Goal: Obtain resource: Obtain resource

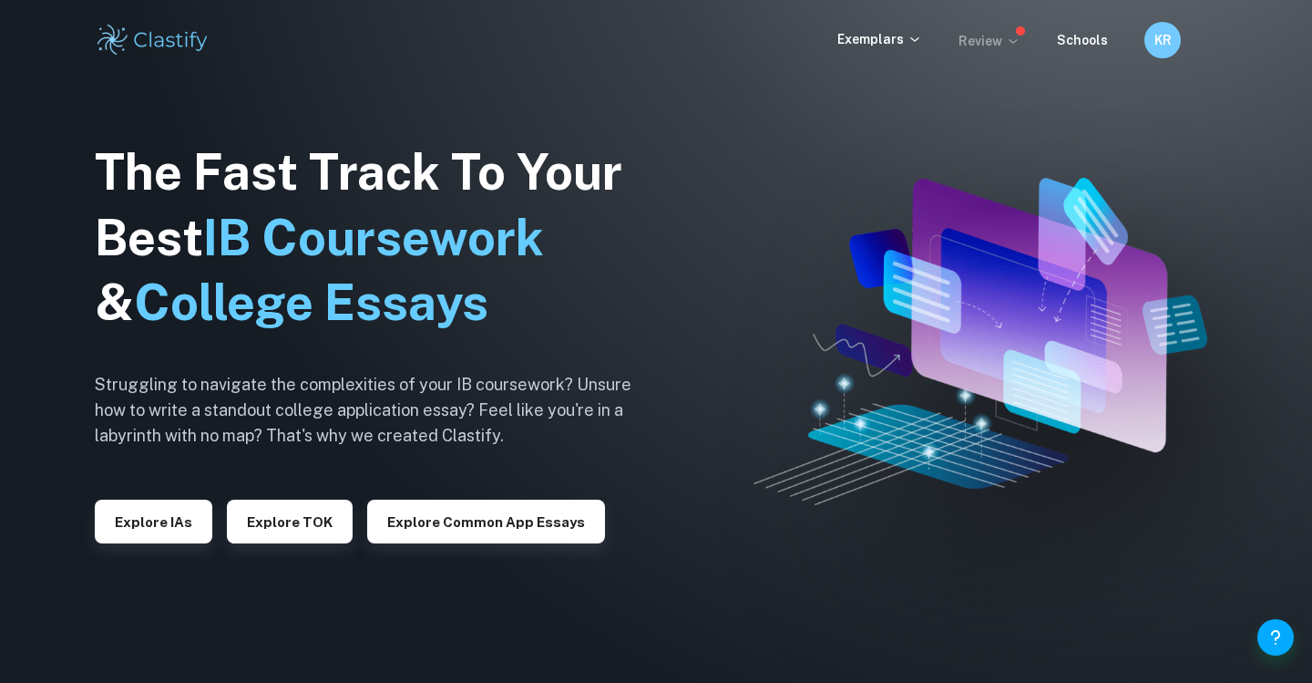
click at [984, 48] on p "Review" at bounding box center [990, 41] width 62 height 20
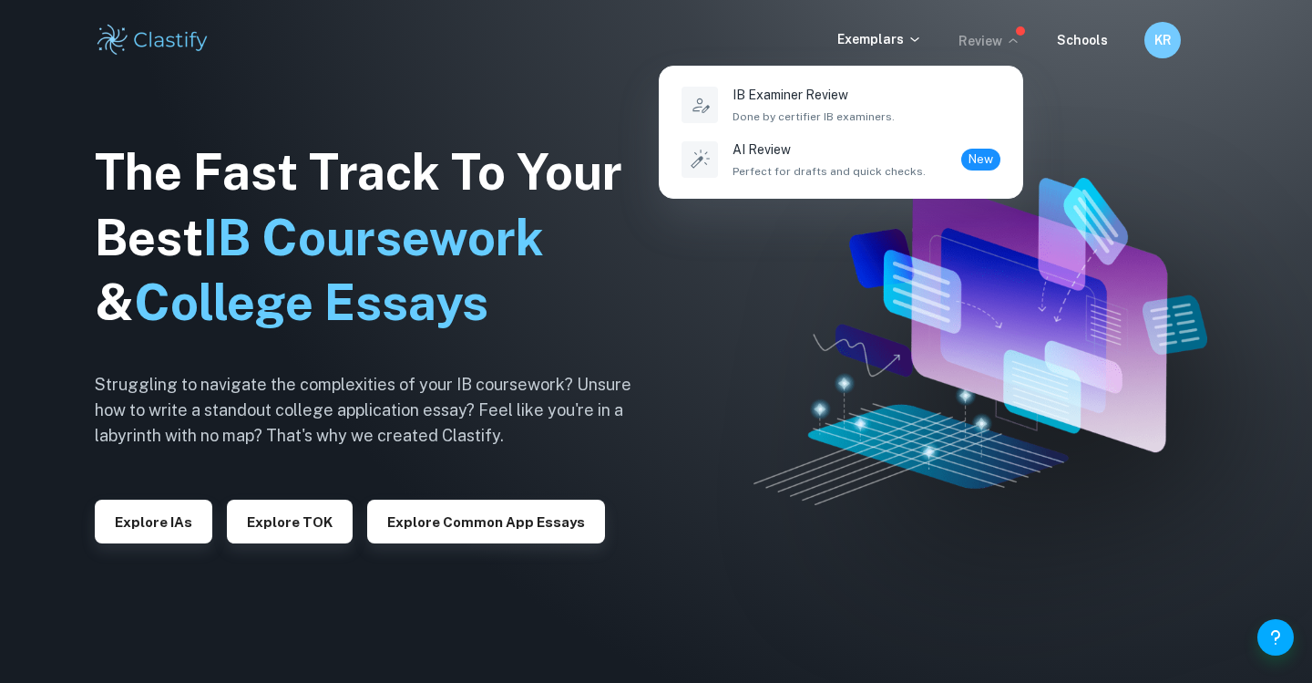
click at [169, 526] on div at bounding box center [656, 341] width 1312 height 683
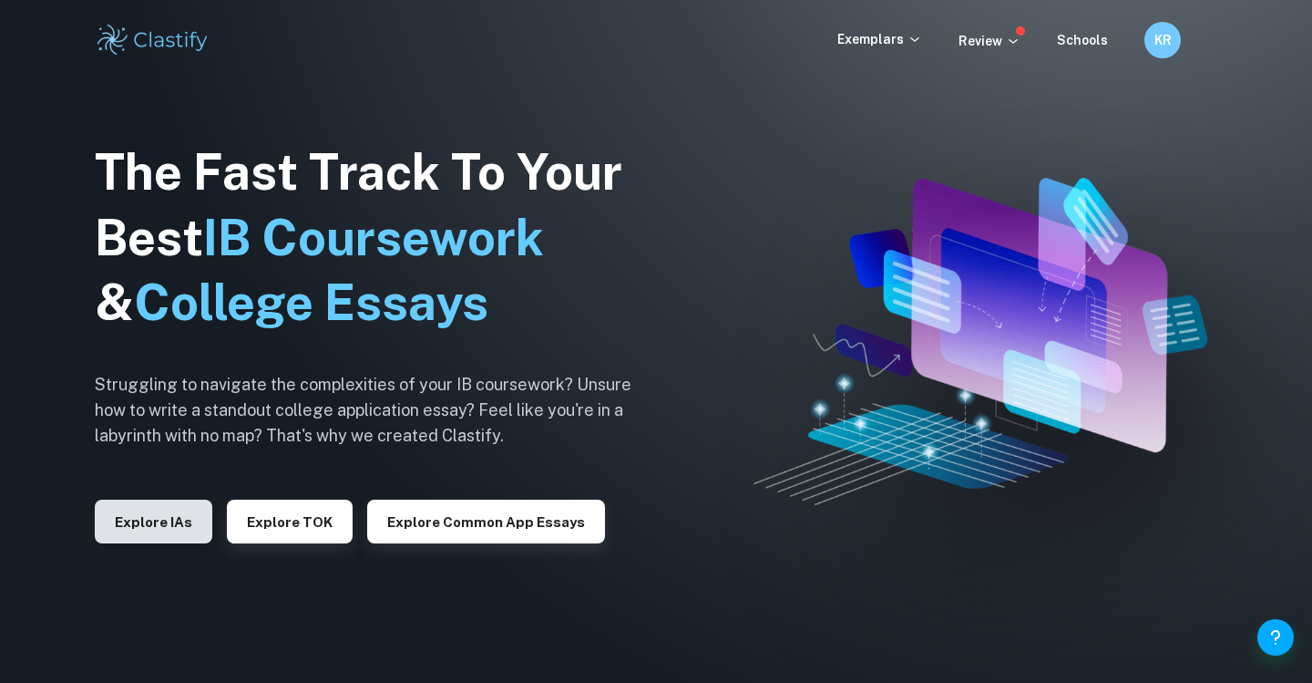
click at [190, 524] on button "Explore IAs" at bounding box center [154, 521] width 118 height 44
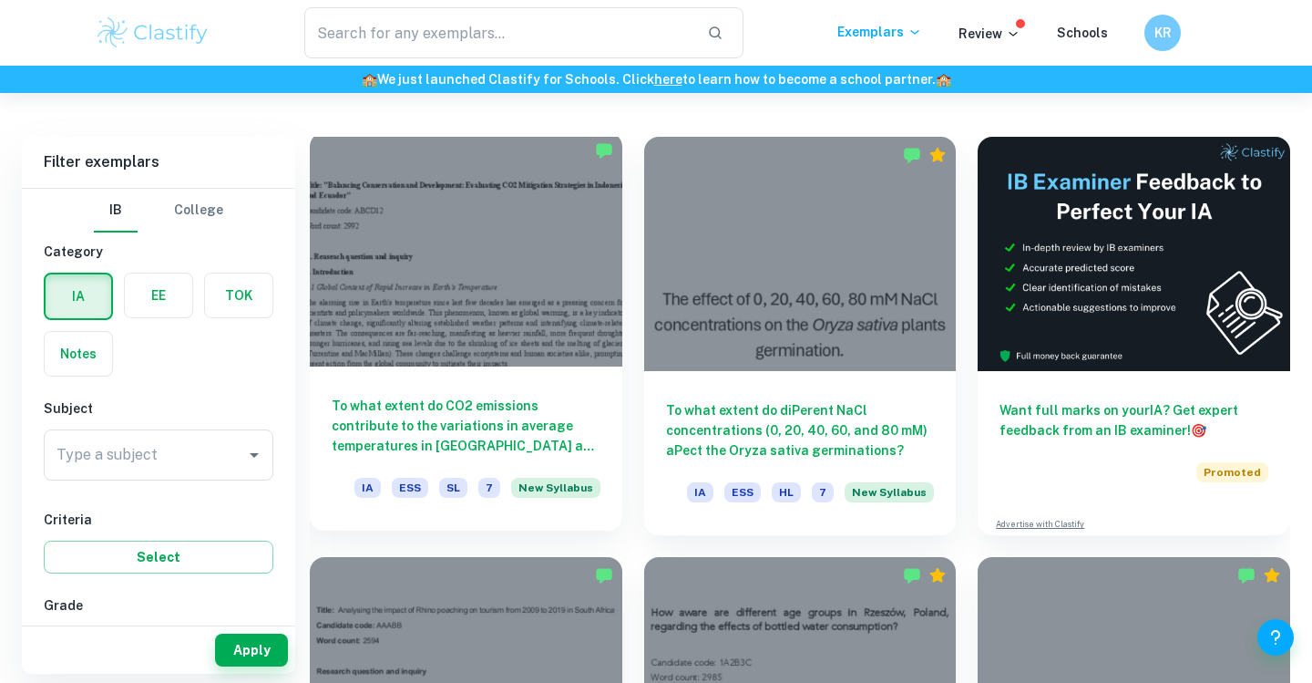
scroll to position [508, 0]
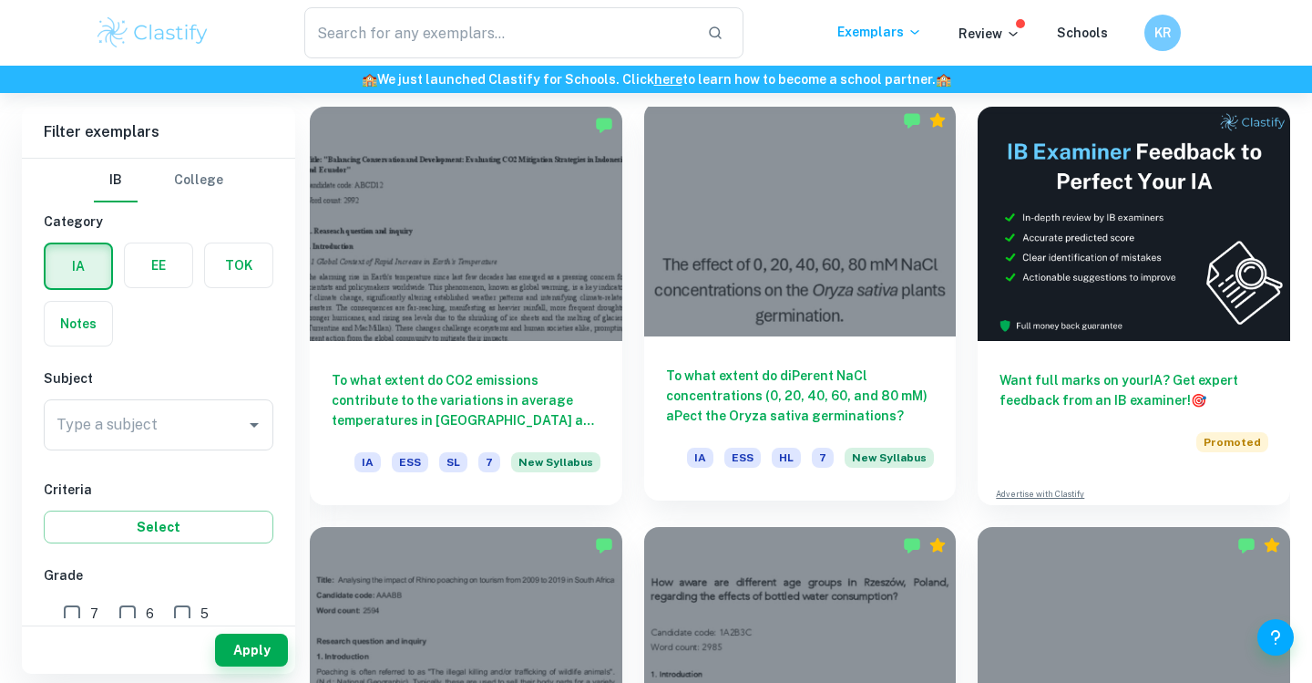
click at [874, 226] on div at bounding box center [800, 219] width 313 height 234
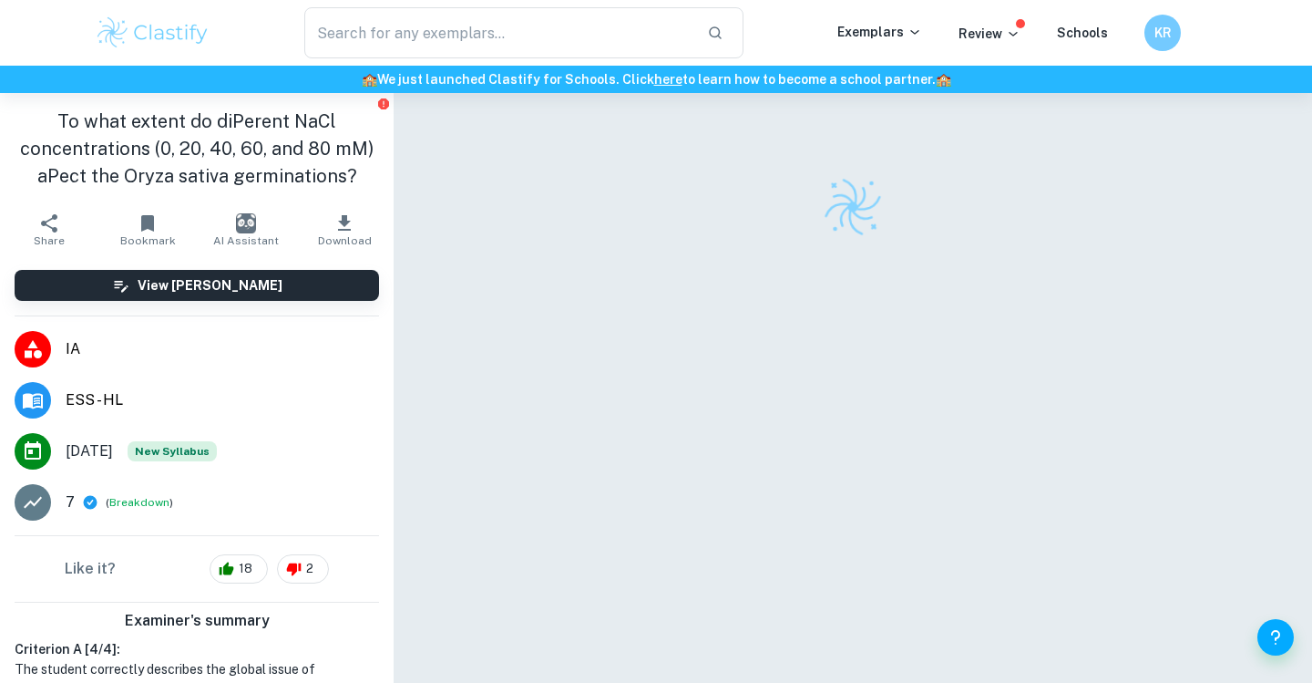
click at [355, 229] on button "Download" at bounding box center [344, 229] width 98 height 51
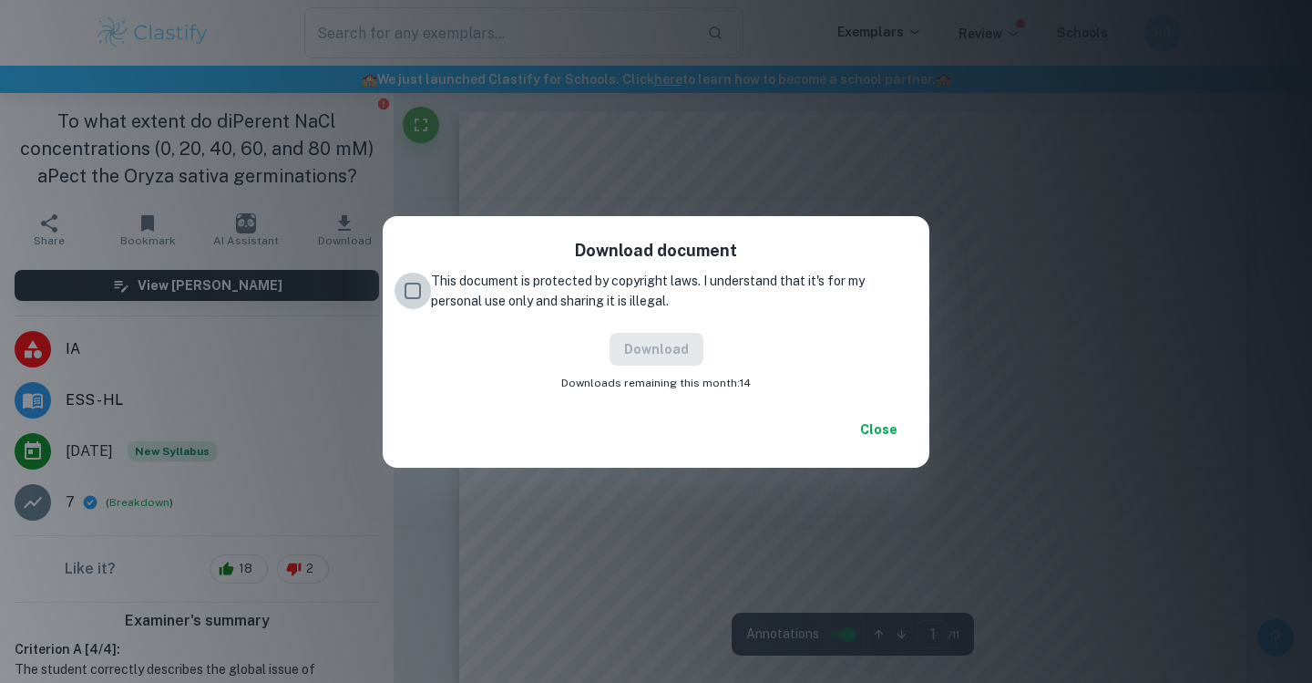
click at [419, 277] on input "This document is protected by copyright laws. I understand that it's for my per…" at bounding box center [413, 290] width 36 height 36
checkbox input "true"
click at [652, 363] on button "Download" at bounding box center [657, 349] width 94 height 33
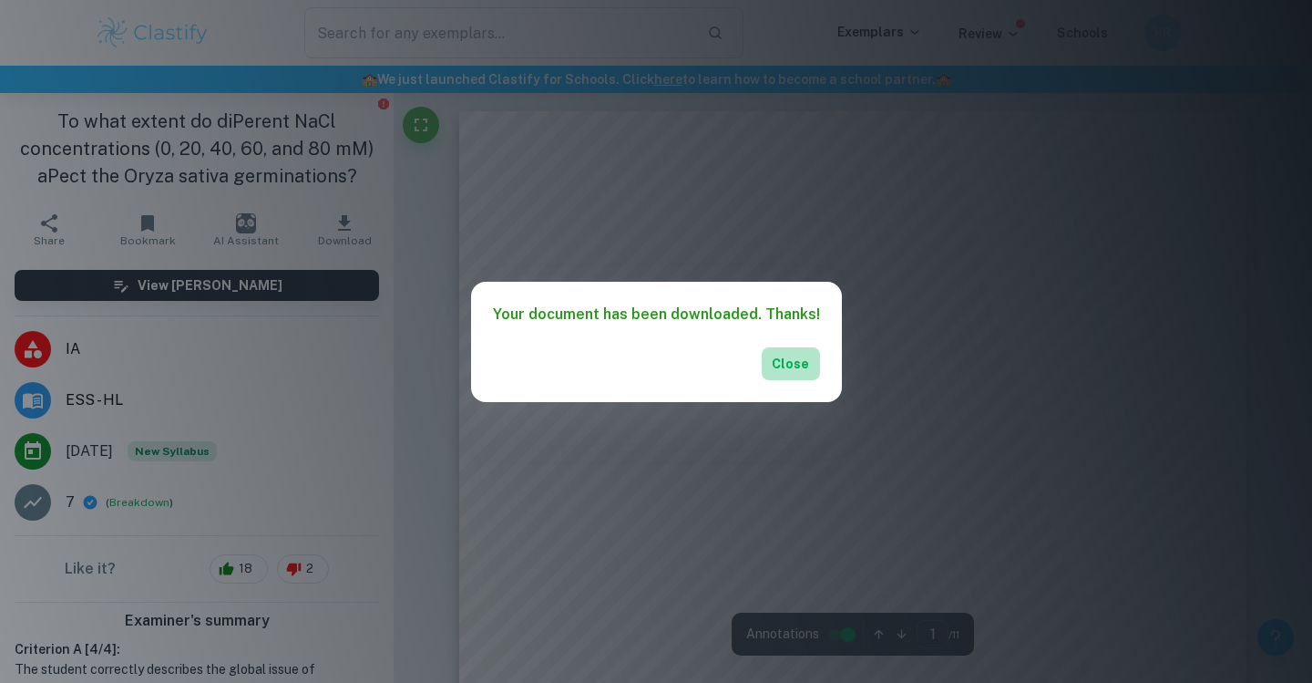
click at [794, 368] on button "Close" at bounding box center [791, 363] width 58 height 33
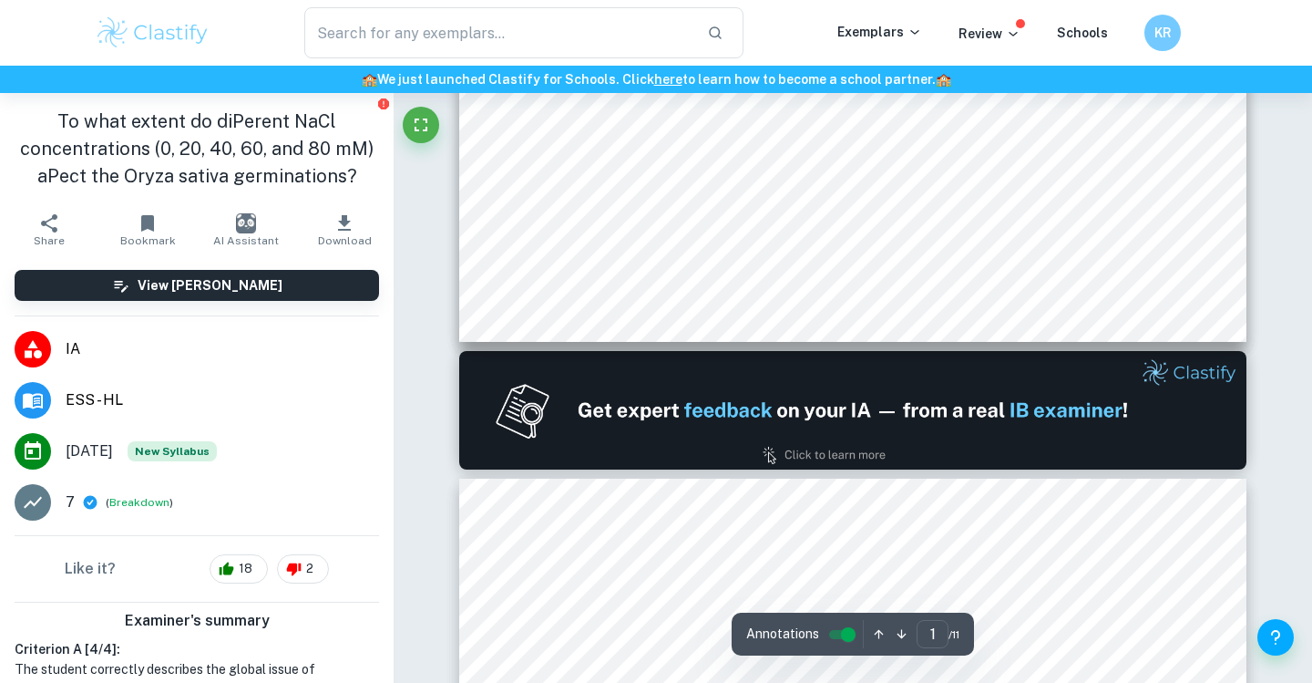
type input "2"
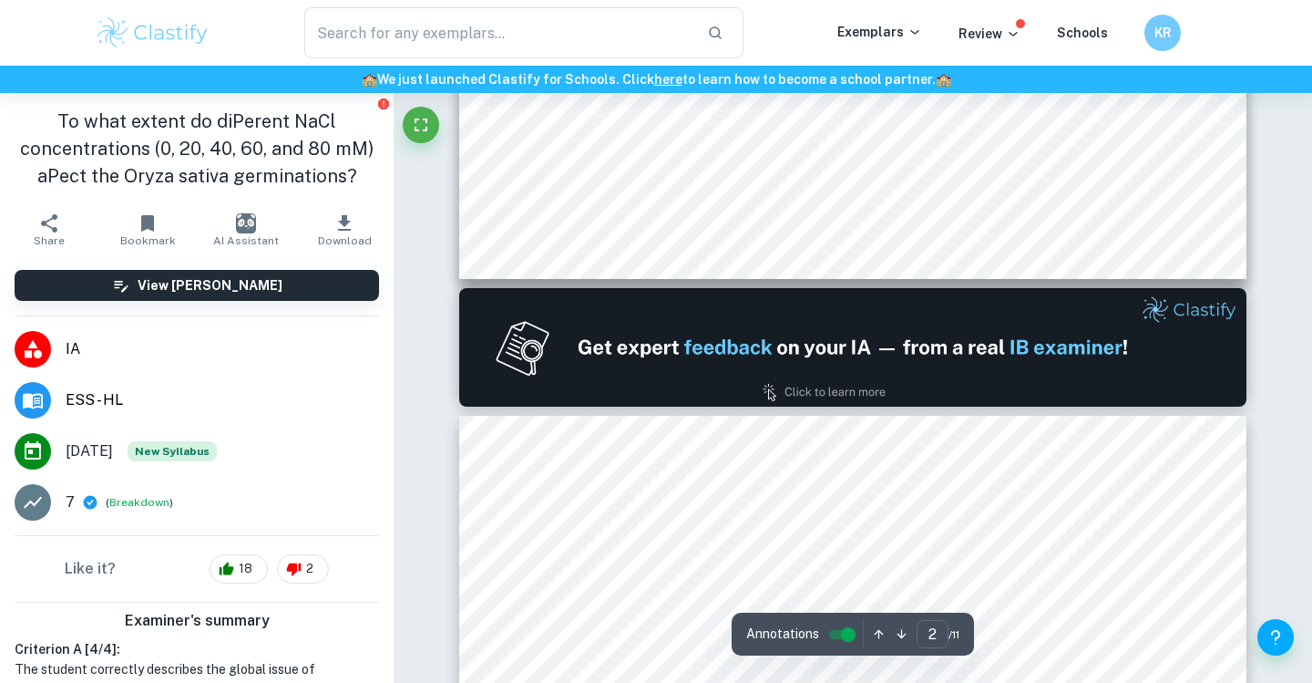
scroll to position [957, 0]
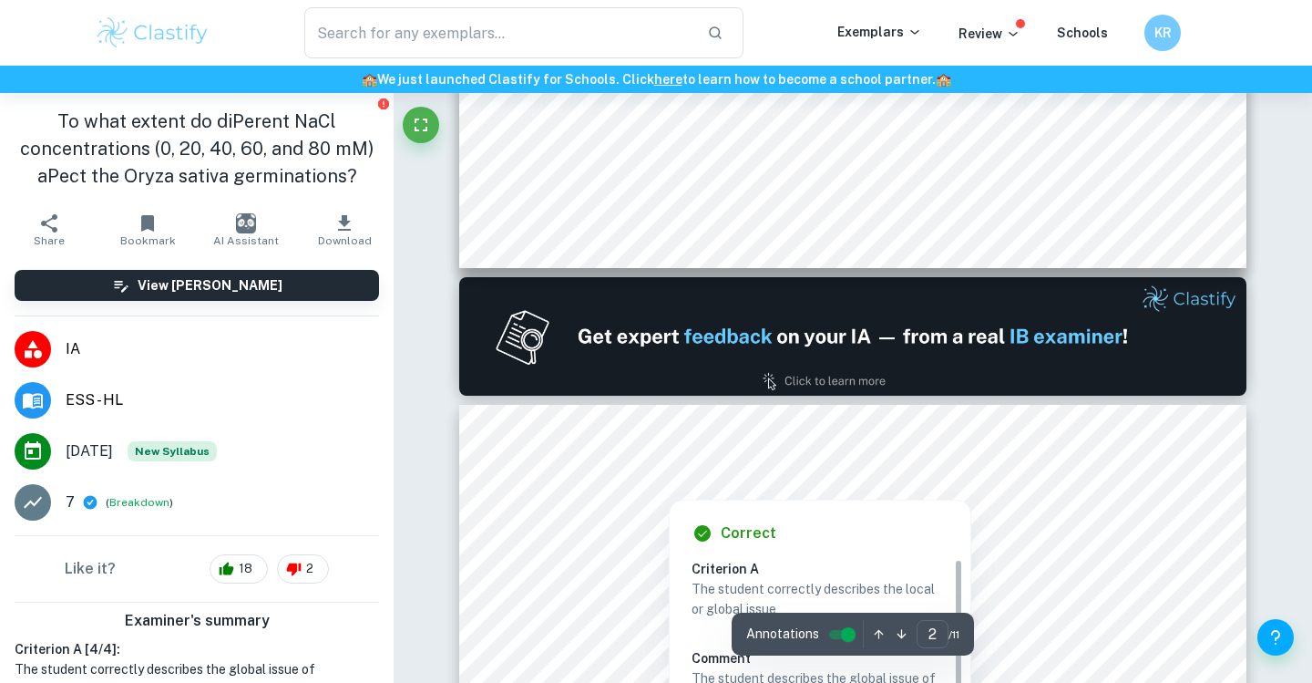
click at [683, 464] on div at bounding box center [853, 462] width 597 height 27
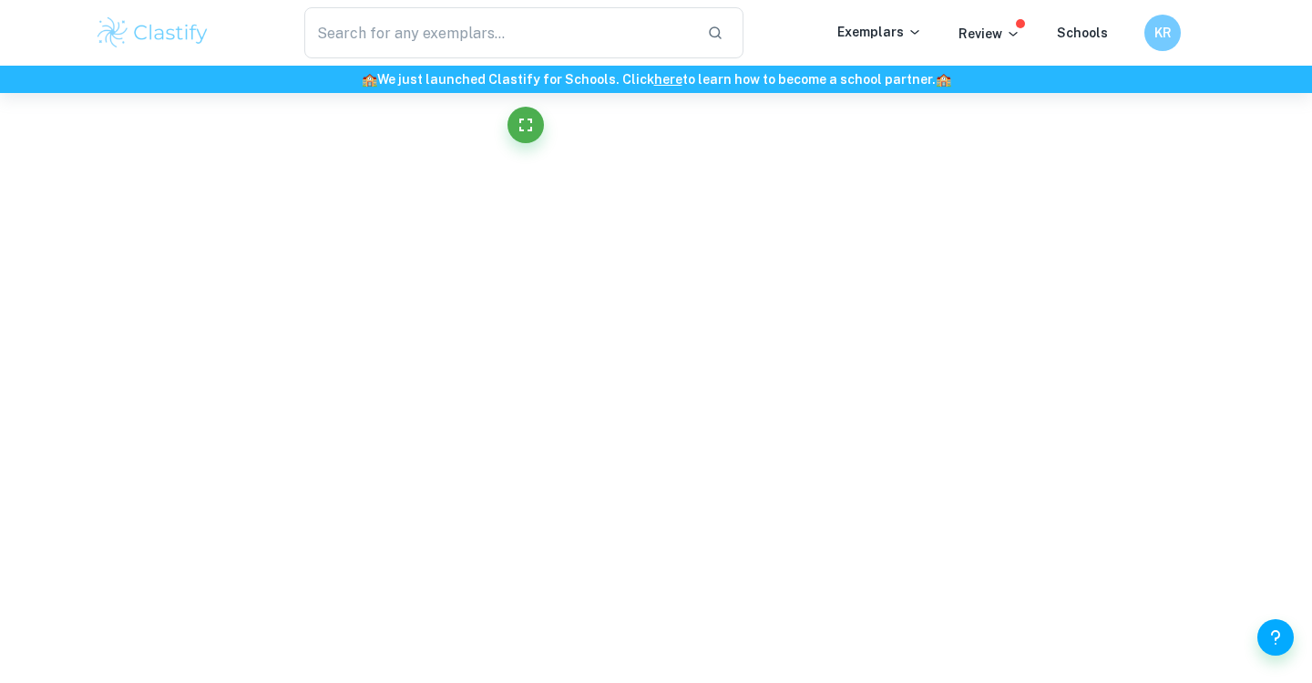
scroll to position [159, 0]
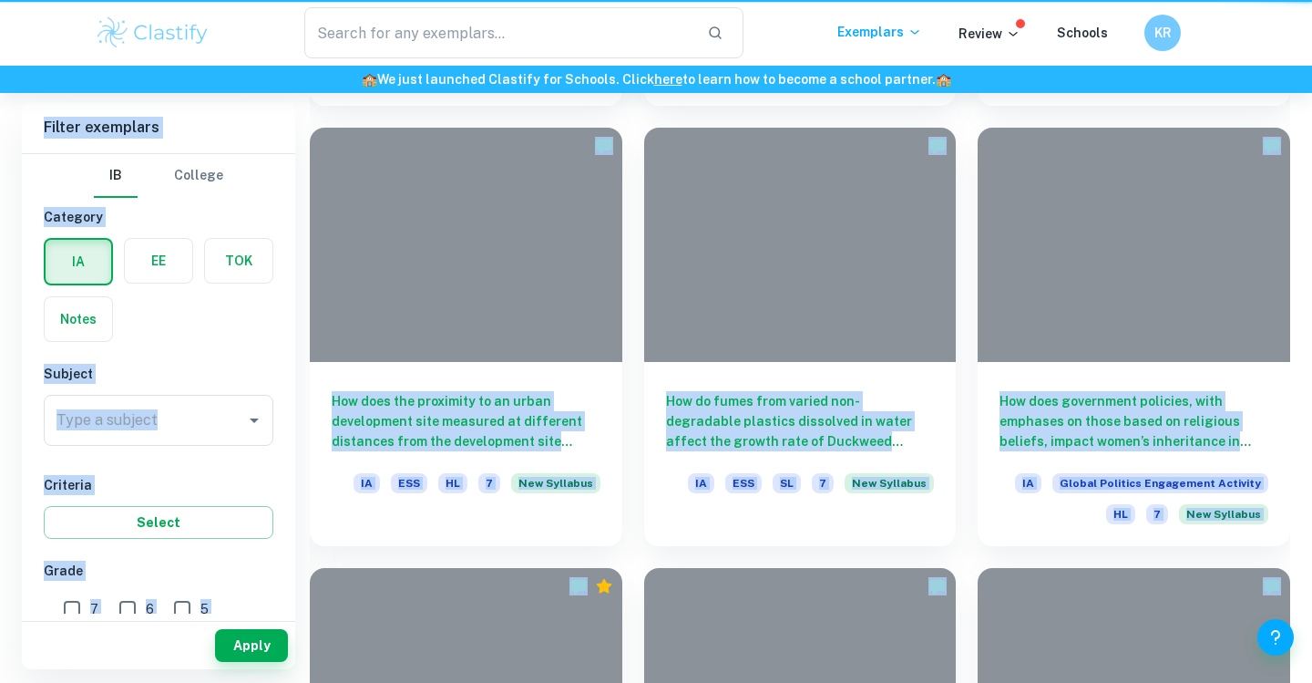
scroll to position [508, 0]
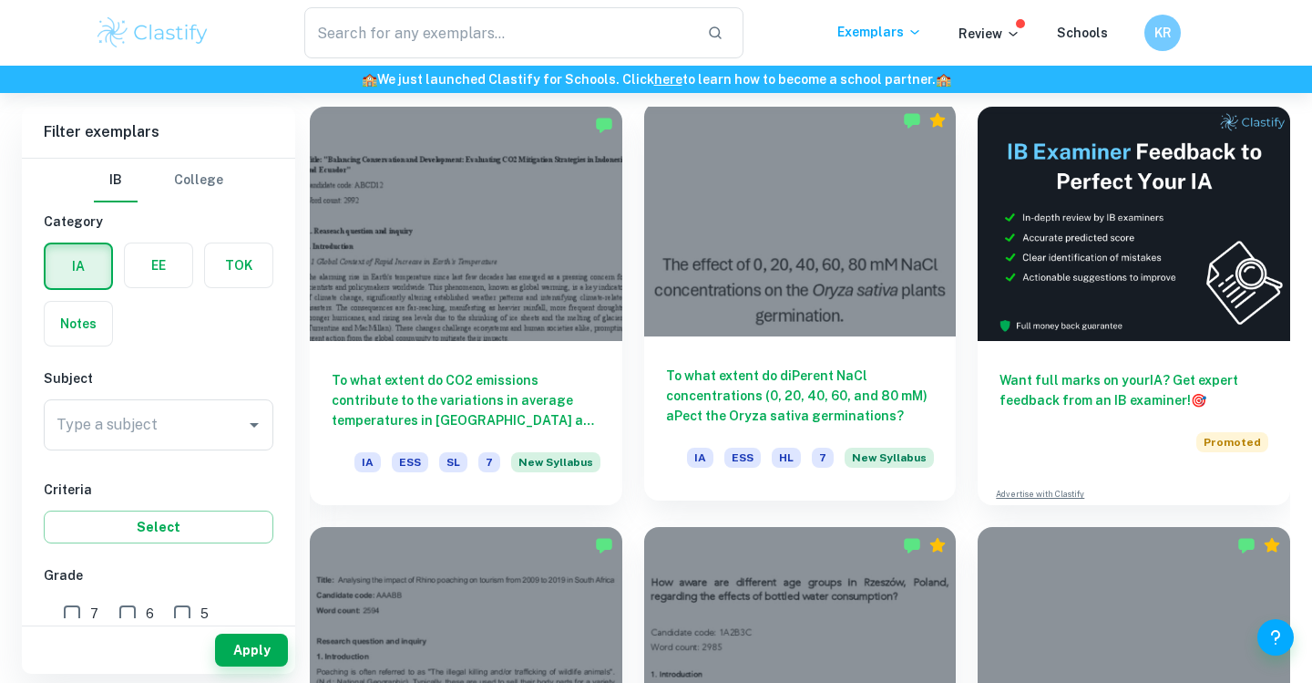
click at [787, 281] on div at bounding box center [800, 219] width 313 height 234
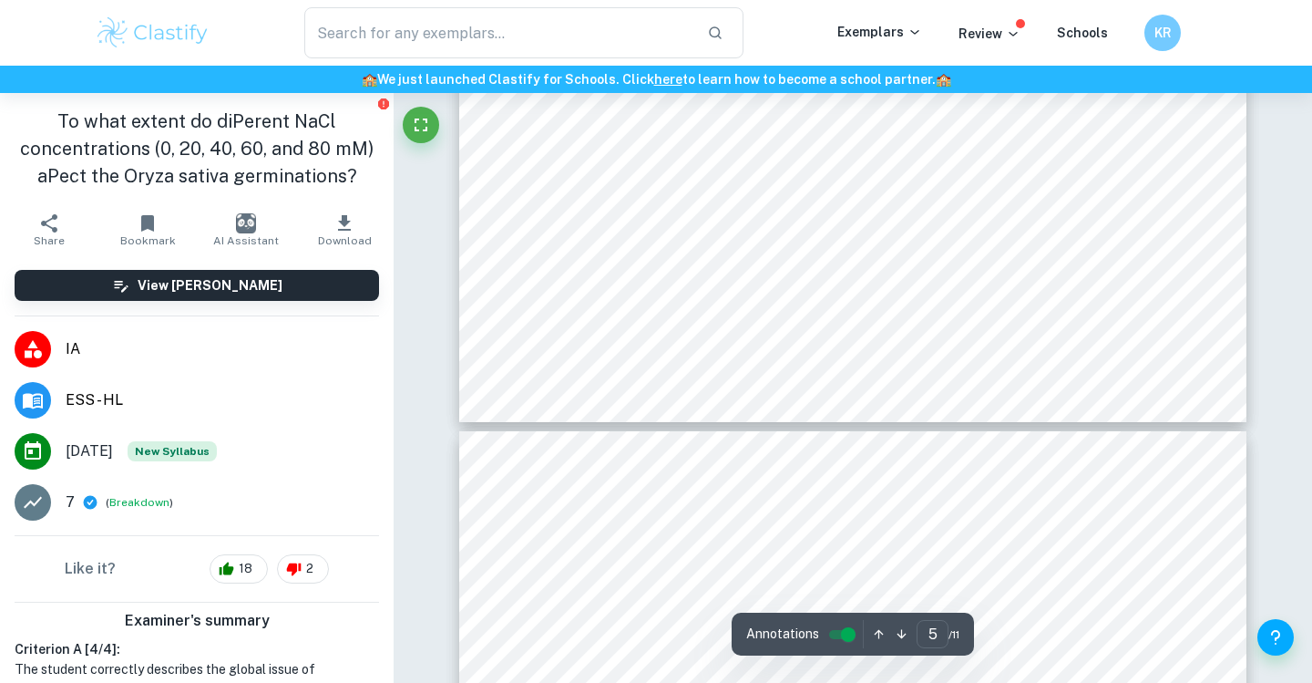
type input "6"
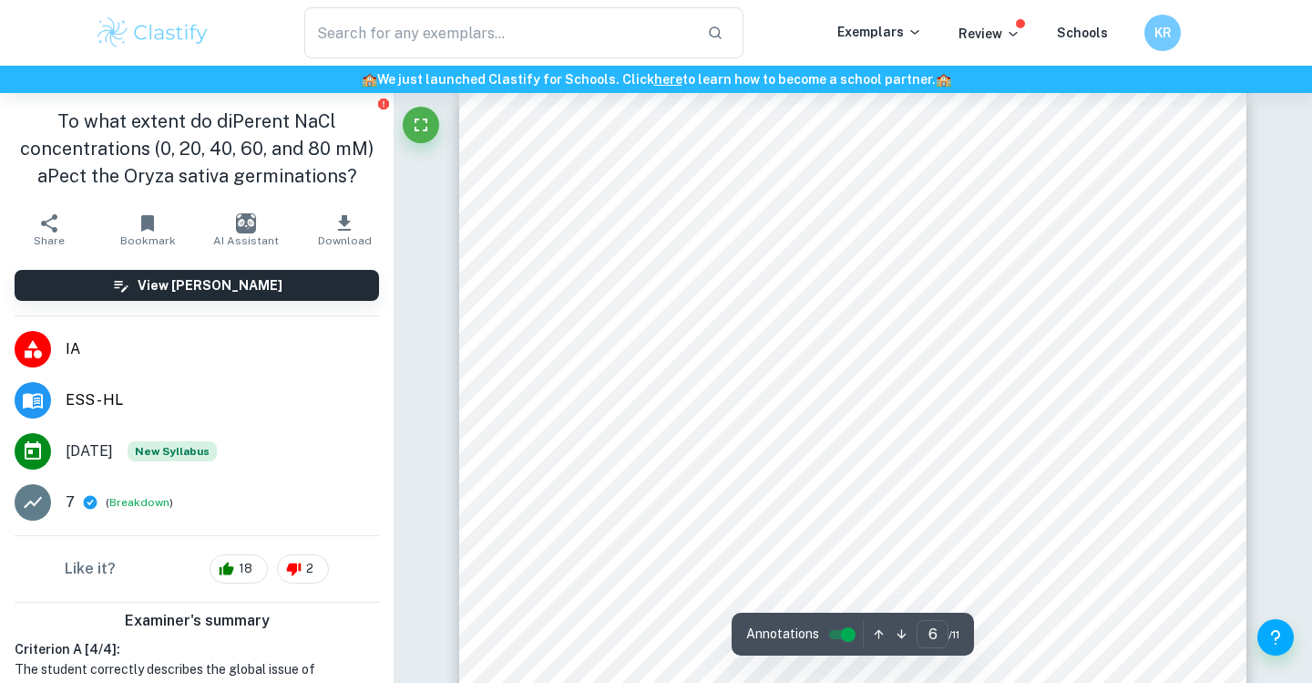
scroll to position [5825, 0]
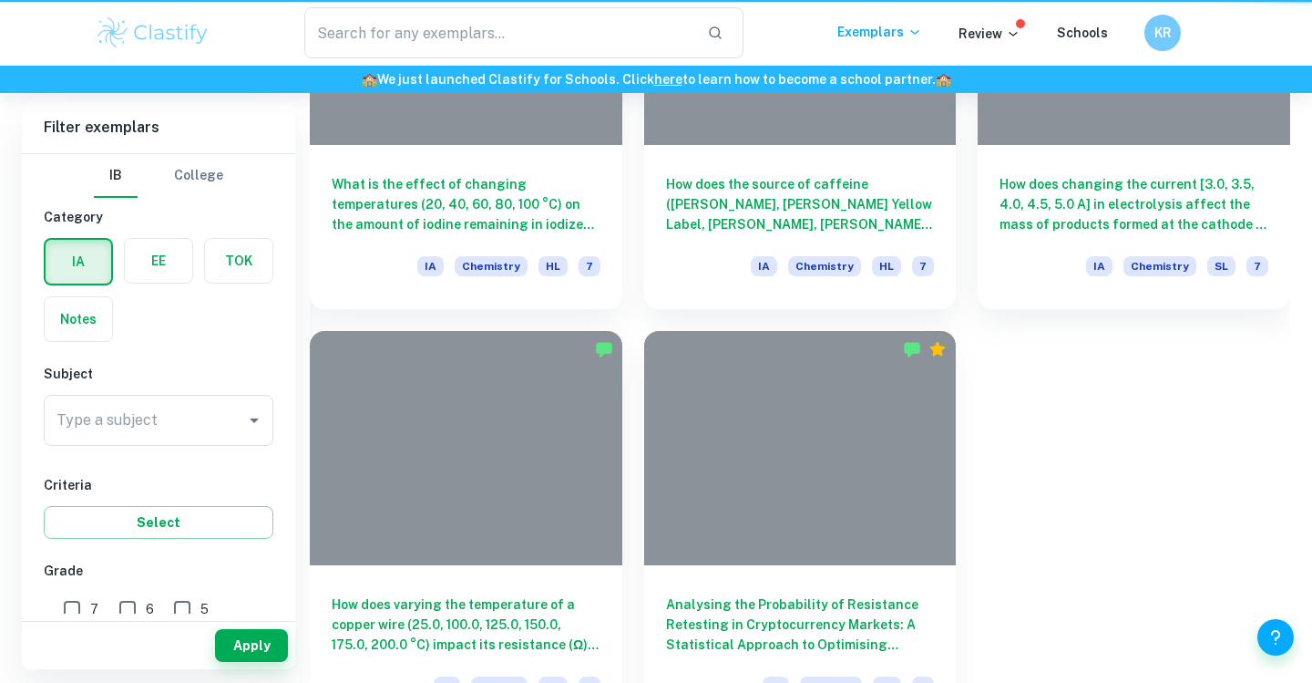
scroll to position [508, 0]
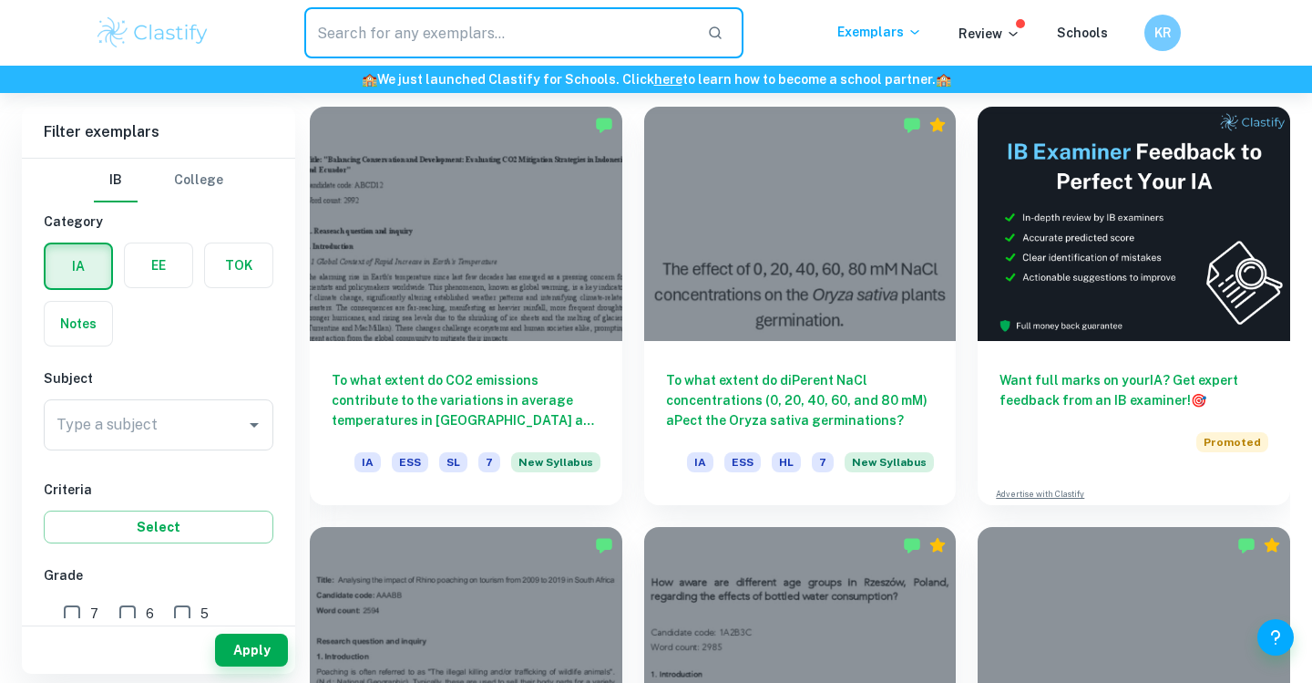
click at [428, 16] on input "text" at bounding box center [498, 32] width 388 height 51
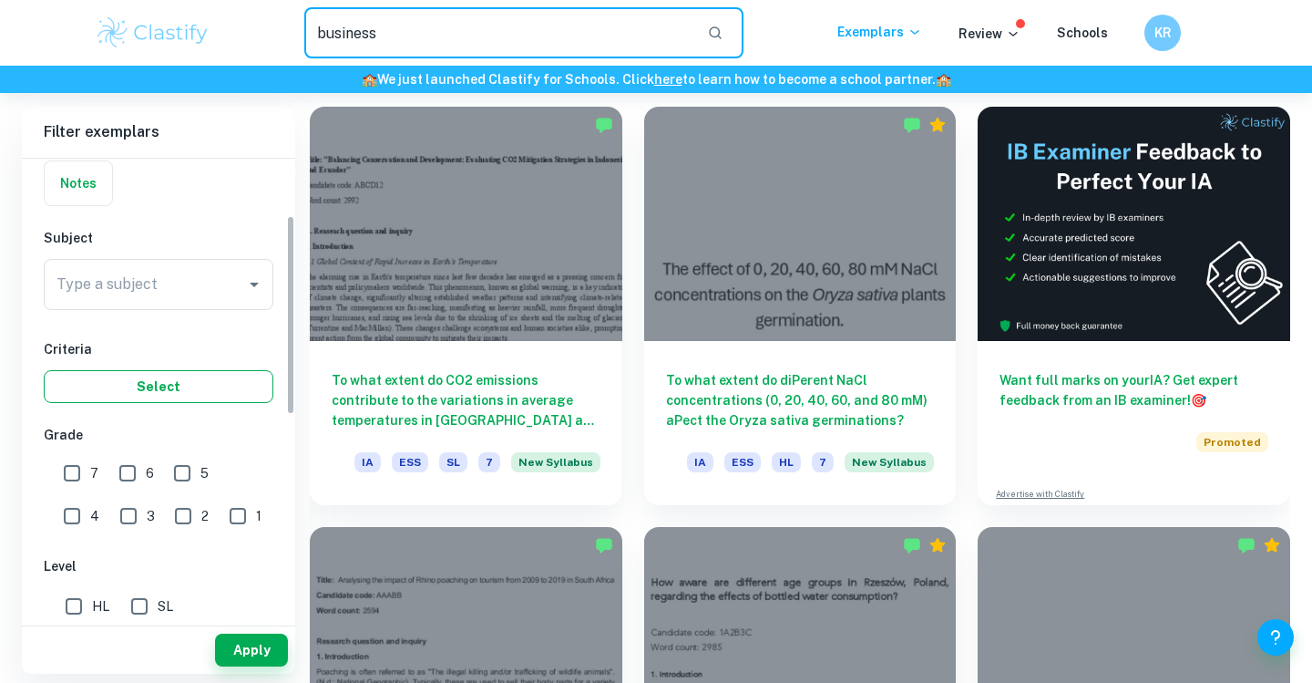
scroll to position [149, 0]
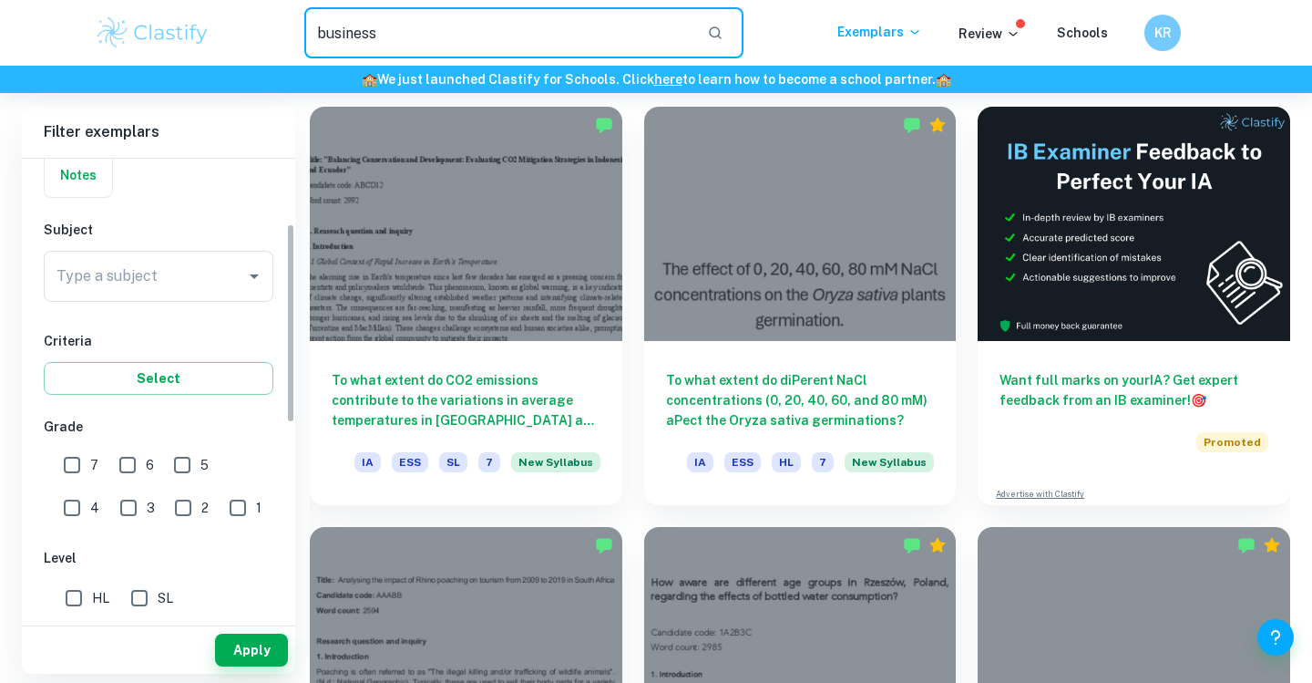
type input "business"
click at [236, 322] on div "IB College Category IA EE TOK Notes Subject Type a subject Type a subject Crite…" at bounding box center [158, 536] width 273 height 1053
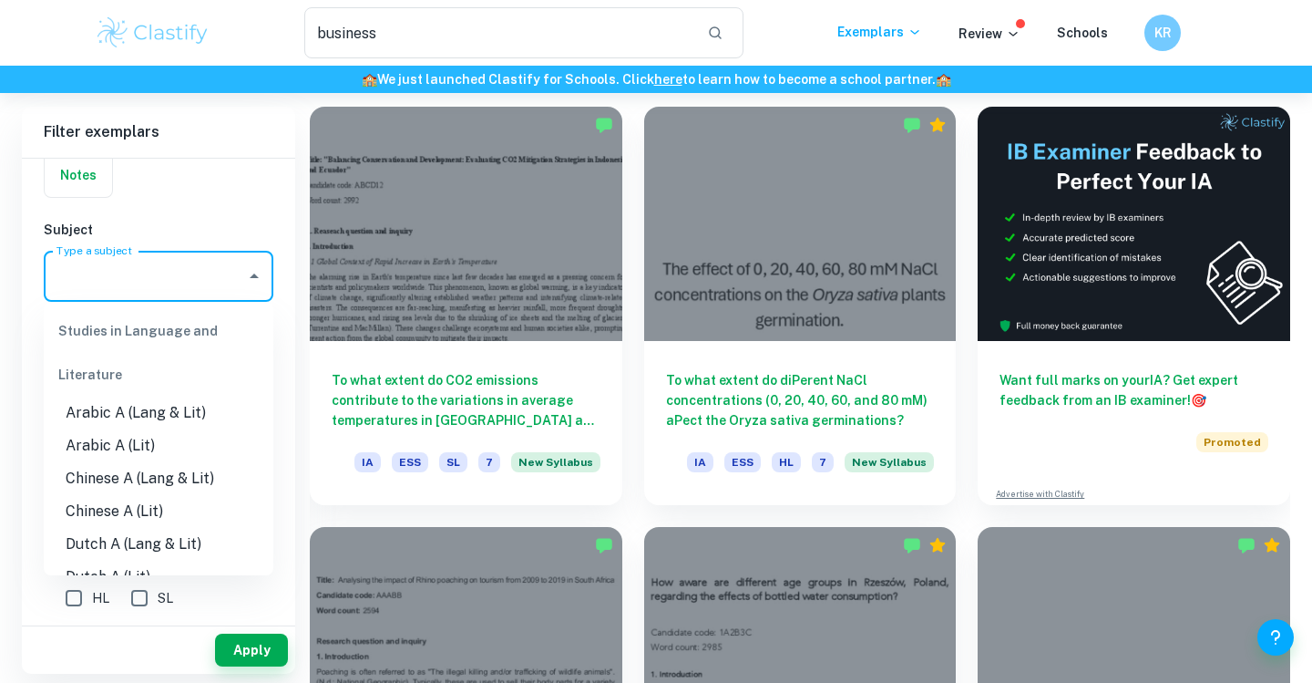
click at [236, 272] on input "Type a subject" at bounding box center [145, 276] width 186 height 35
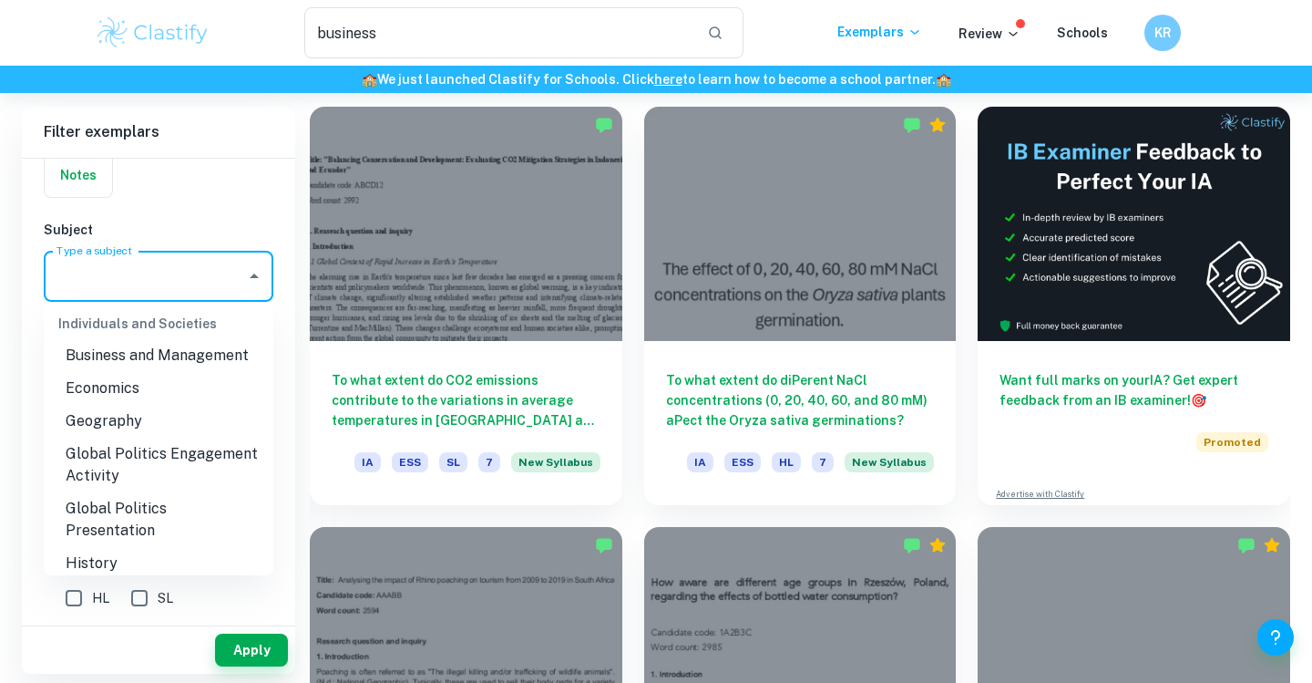
scroll to position [1709, 0]
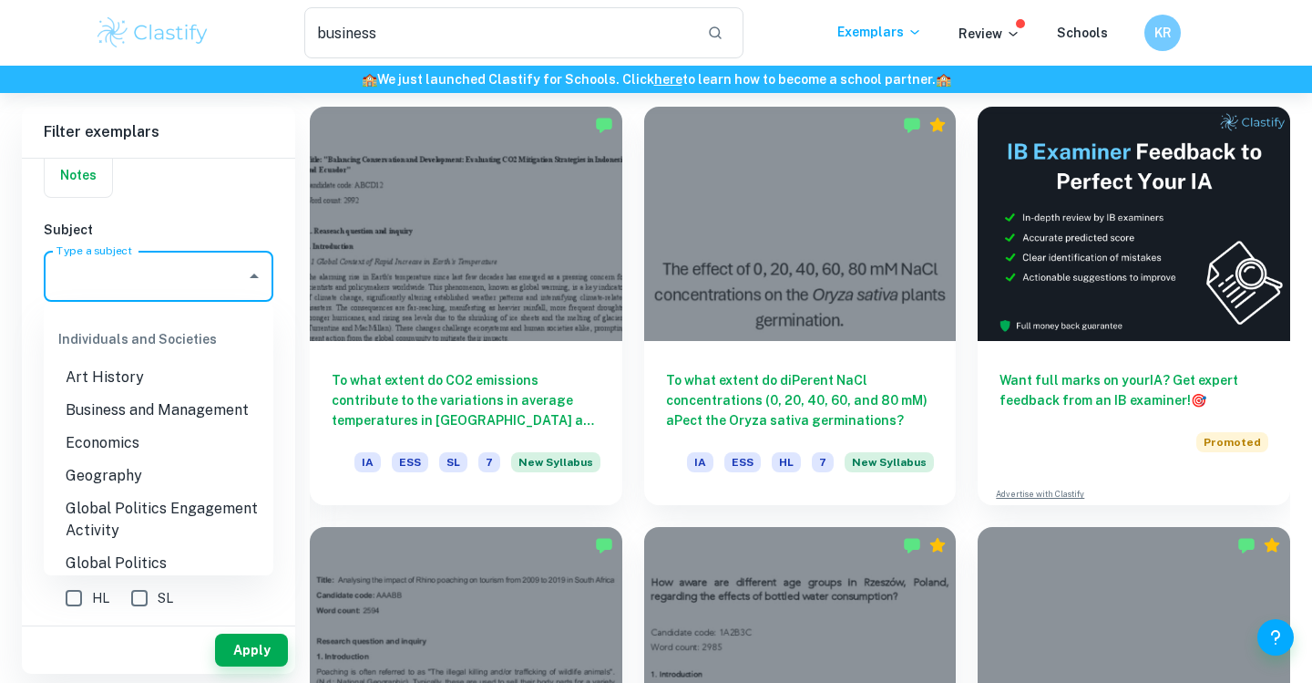
click at [190, 395] on li "Business and Management" at bounding box center [159, 410] width 230 height 33
type input "Business and Management"
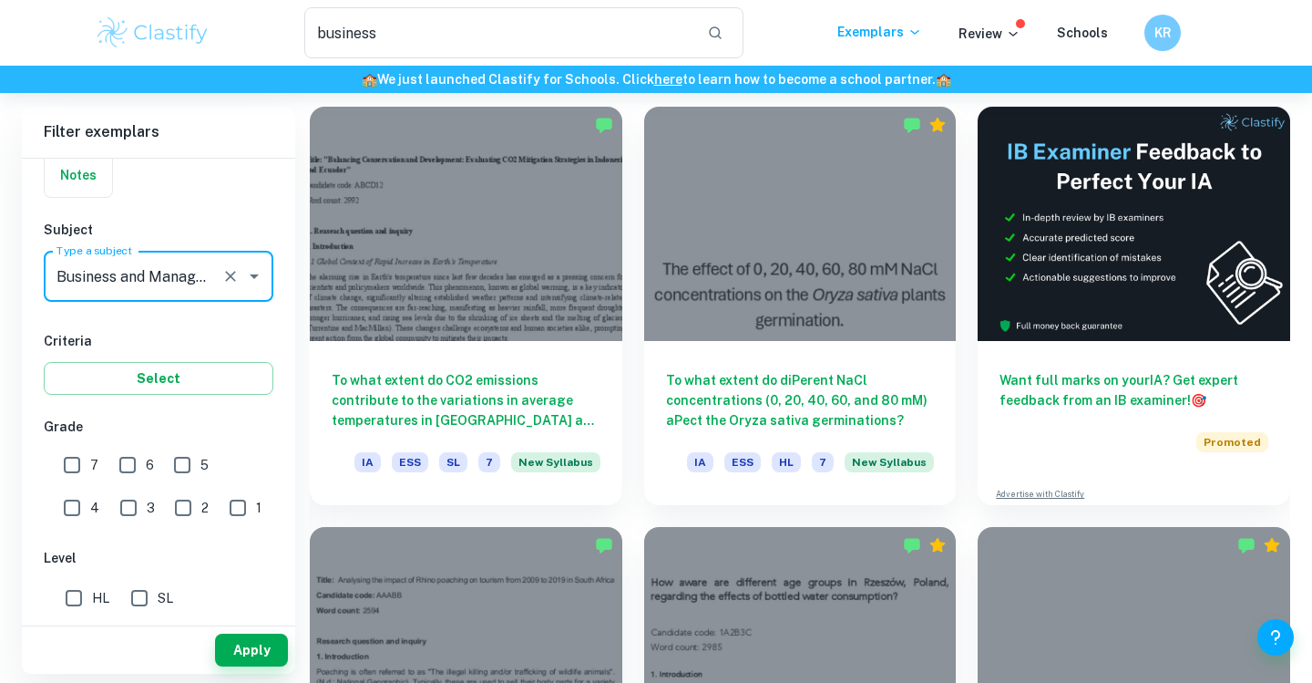
click at [81, 467] on input "7" at bounding box center [72, 464] width 36 height 36
checkbox input "true"
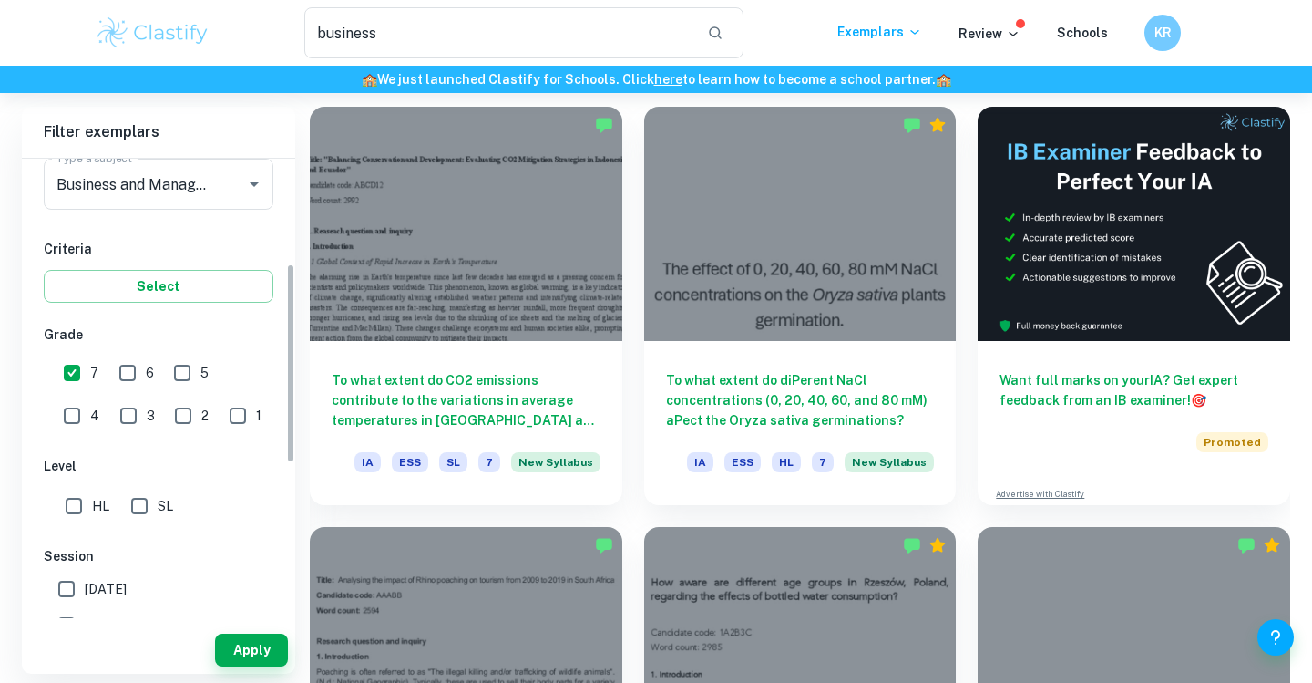
click at [61, 502] on input "HL" at bounding box center [74, 506] width 36 height 36
checkbox input "true"
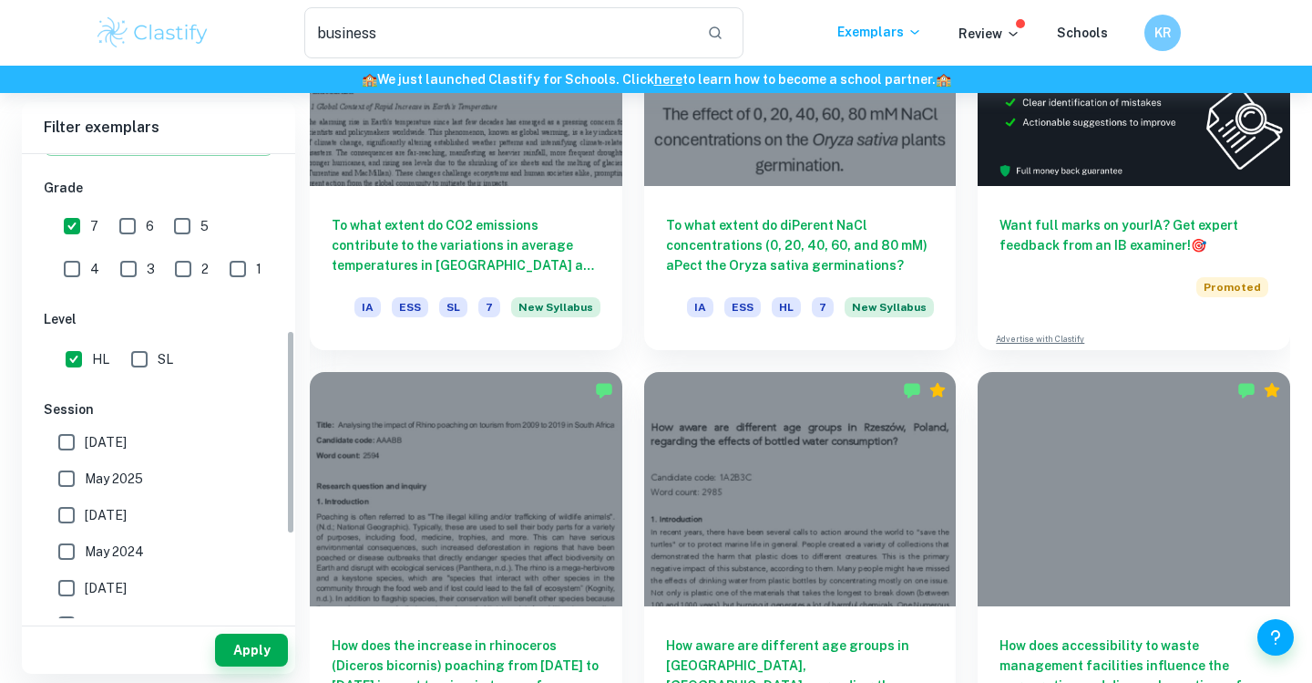
scroll to position [400, 0]
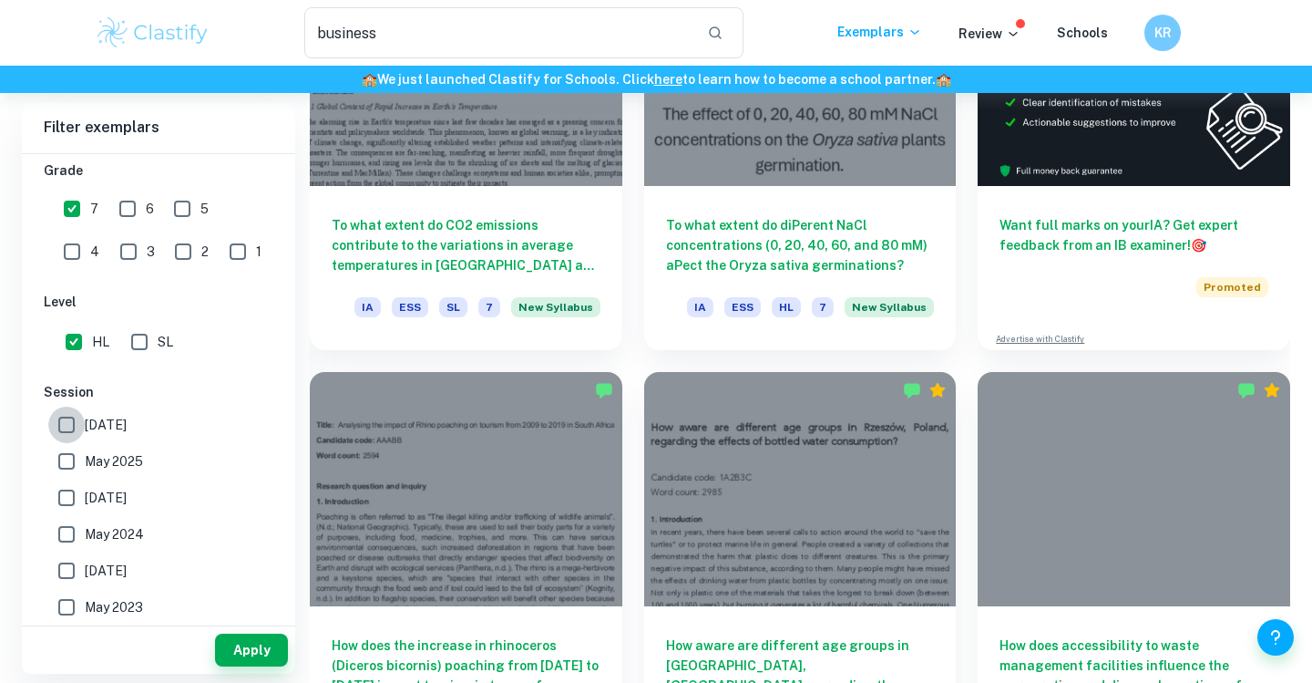
click at [76, 426] on input "[DATE]" at bounding box center [66, 424] width 36 height 36
checkbox input "true"
click at [235, 640] on button "Apply" at bounding box center [251, 649] width 73 height 33
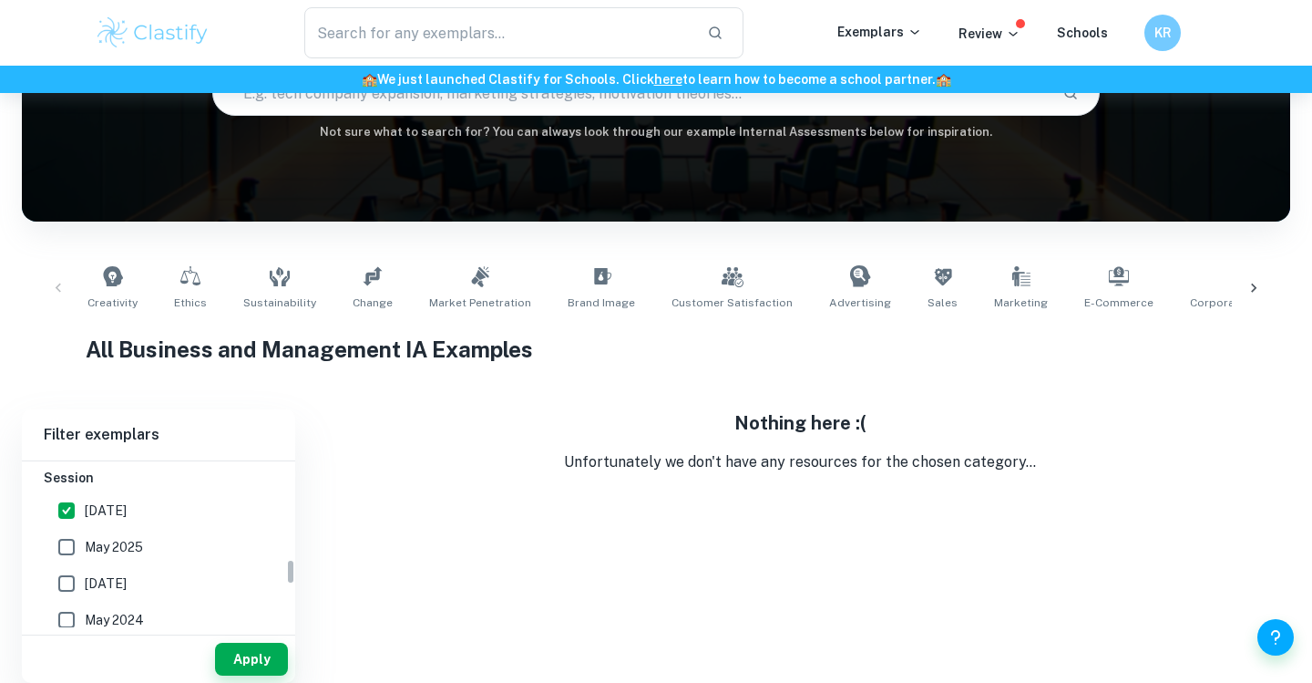
scroll to position [618, 0]
click at [57, 550] on input "May 2025" at bounding box center [66, 550] width 36 height 36
checkbox input "true"
click at [71, 592] on input "[DATE]" at bounding box center [66, 587] width 36 height 36
checkbox input "true"
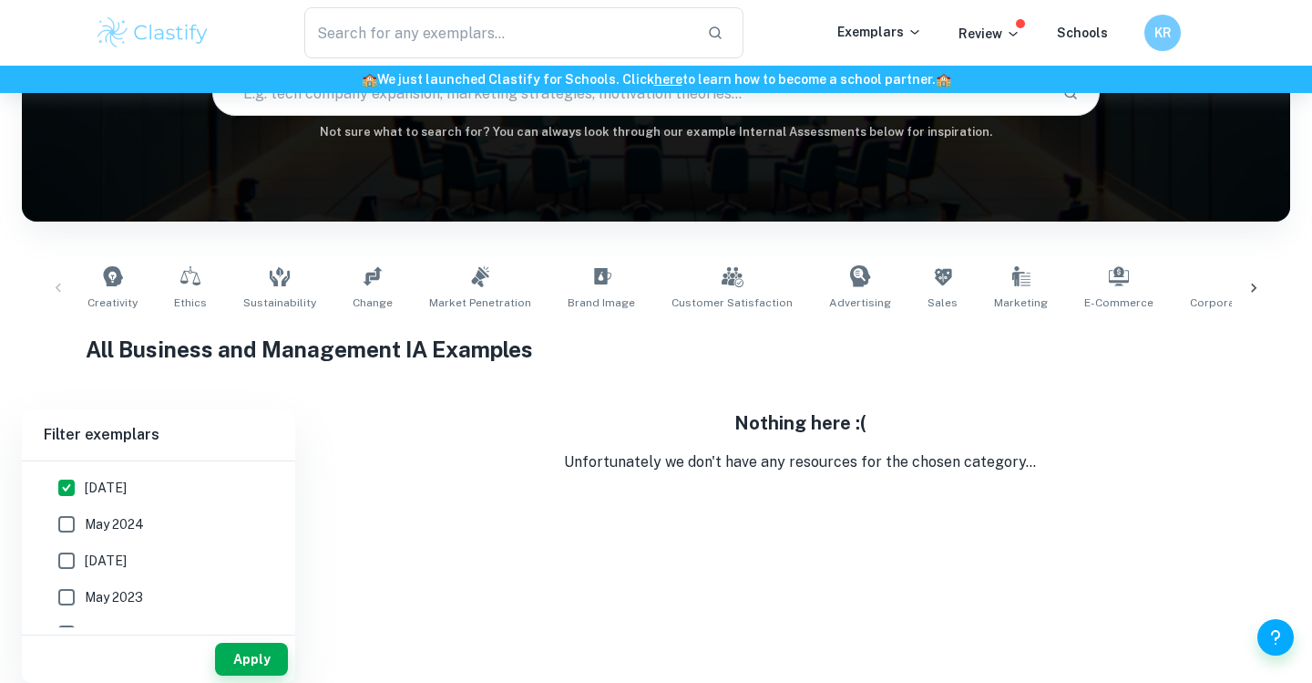
scroll to position [739, 0]
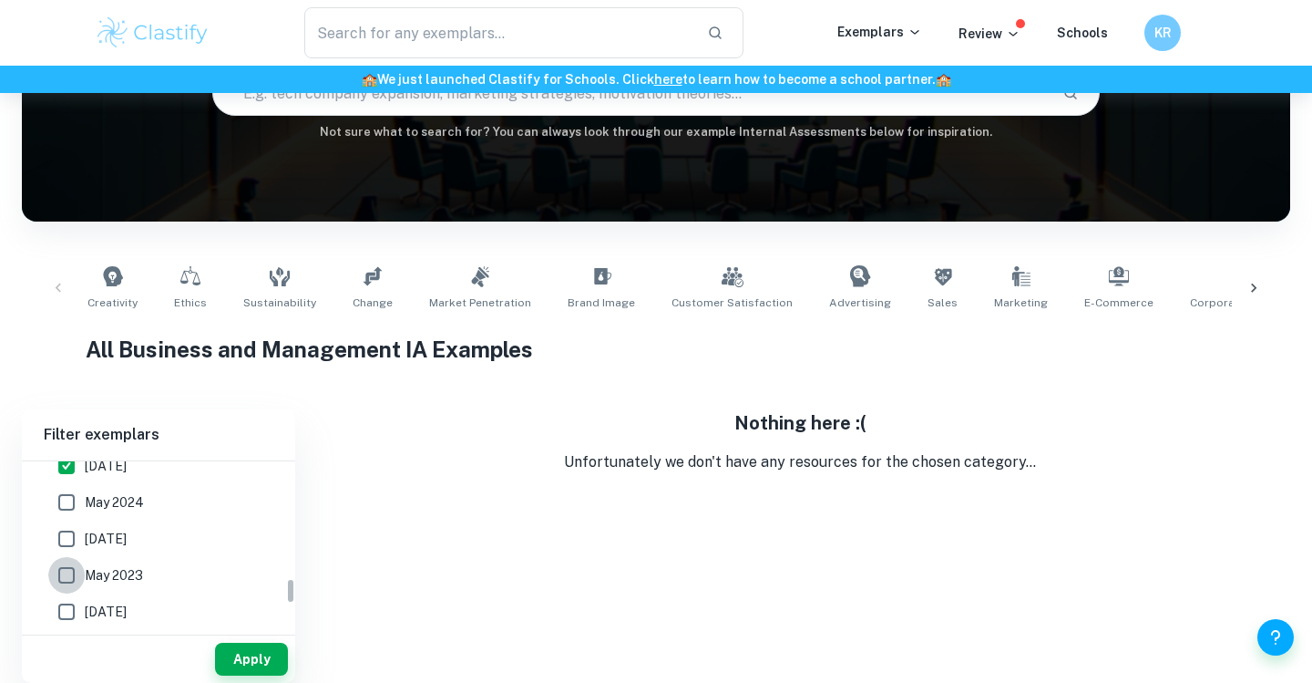
click at [69, 576] on input "May 2023" at bounding box center [66, 575] width 36 height 36
checkbox input "true"
click at [77, 508] on input "May 2024" at bounding box center [66, 502] width 36 height 36
checkbox input "true"
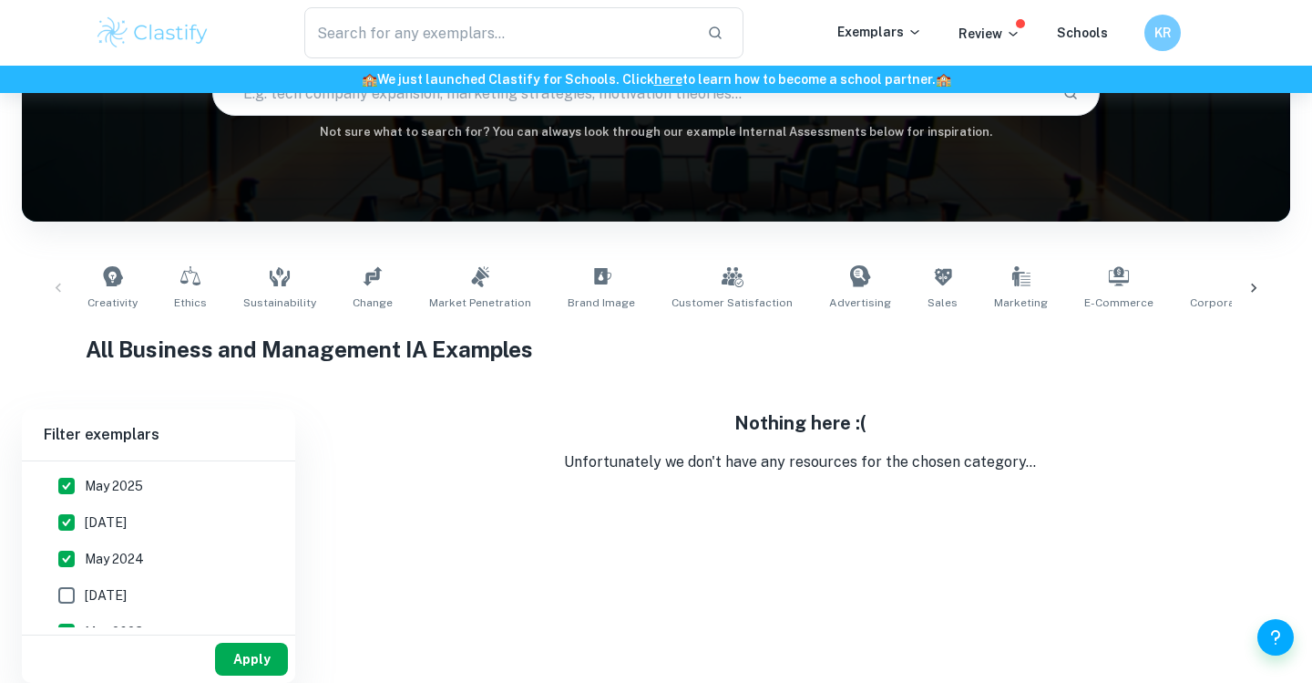
click at [220, 649] on button "Apply" at bounding box center [251, 658] width 73 height 33
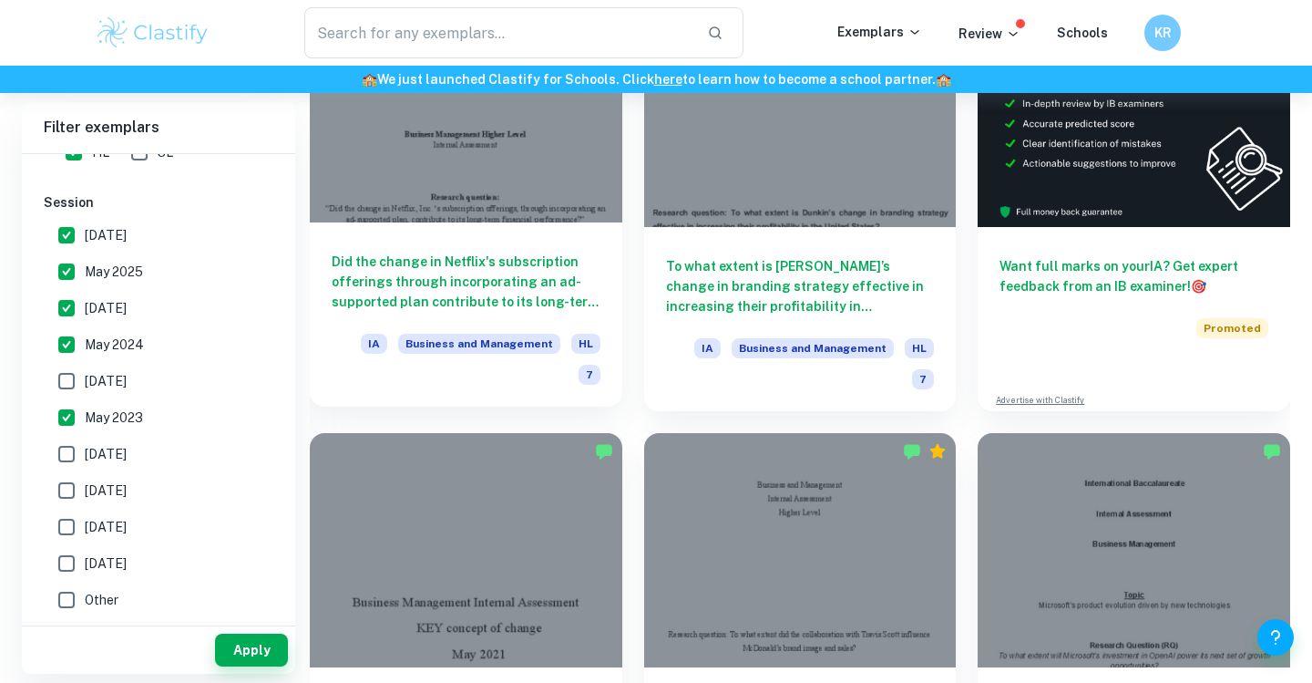
scroll to position [611, 0]
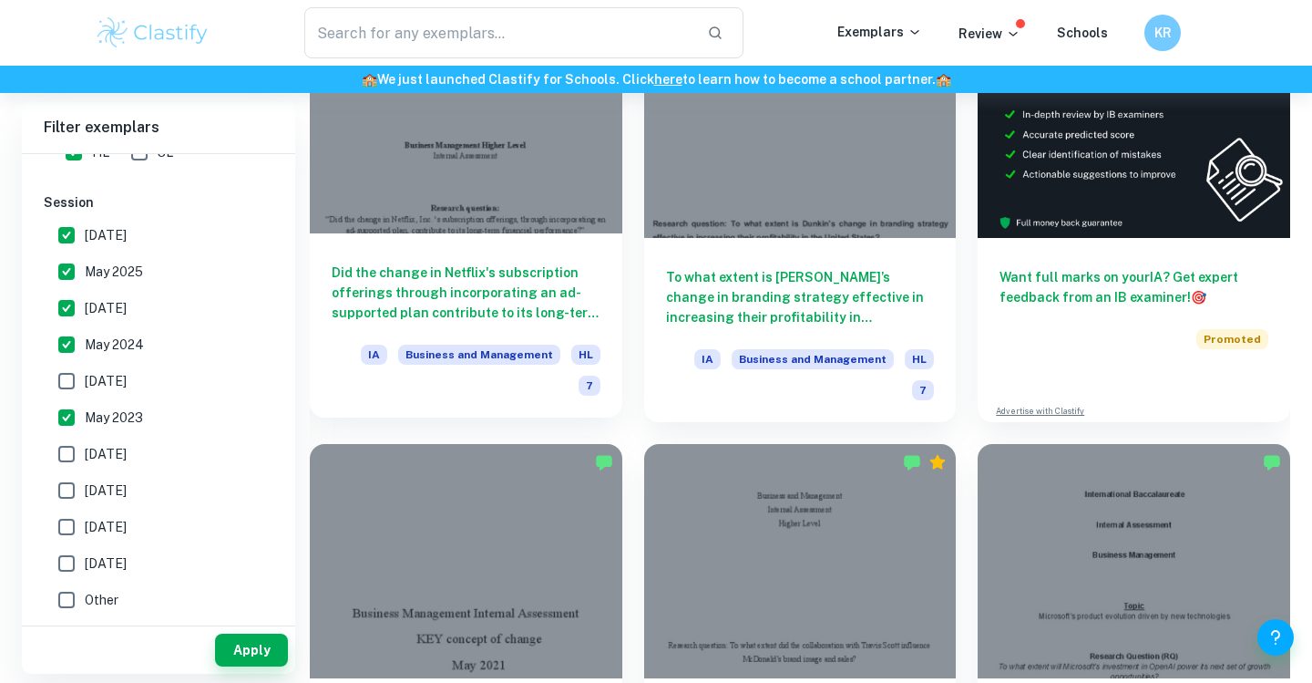
click at [528, 169] on div at bounding box center [466, 116] width 313 height 234
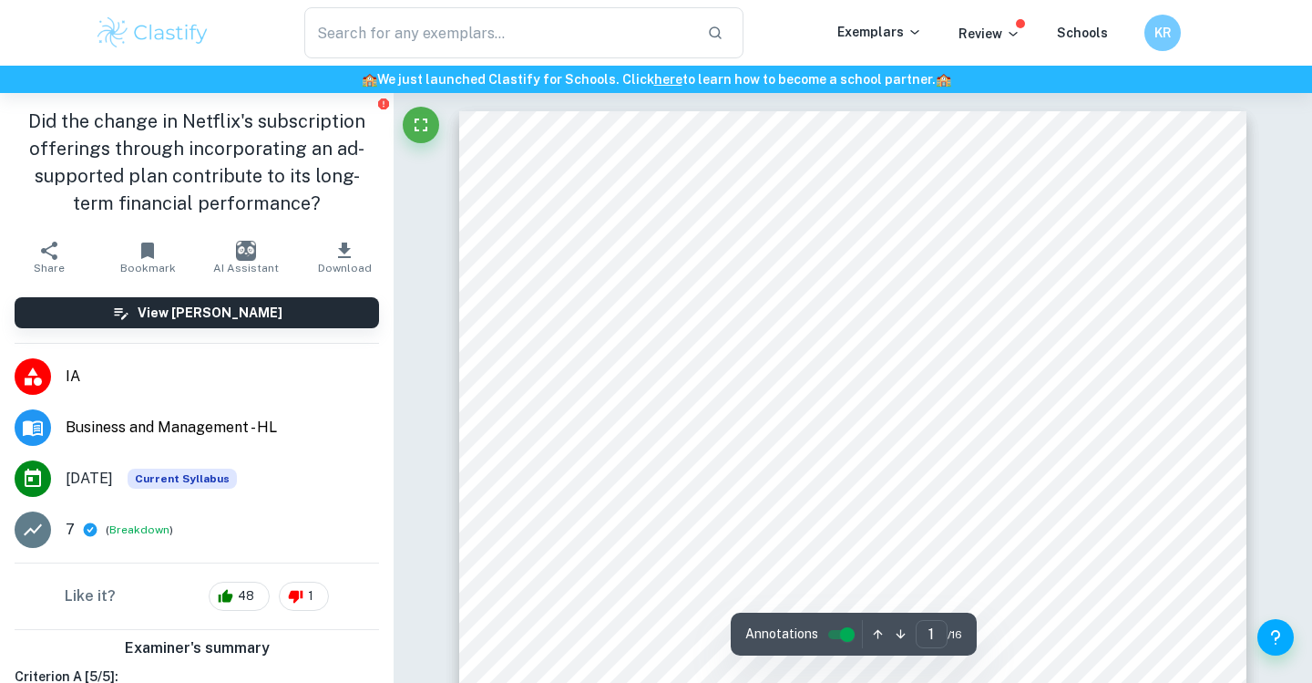
scroll to position [35, 0]
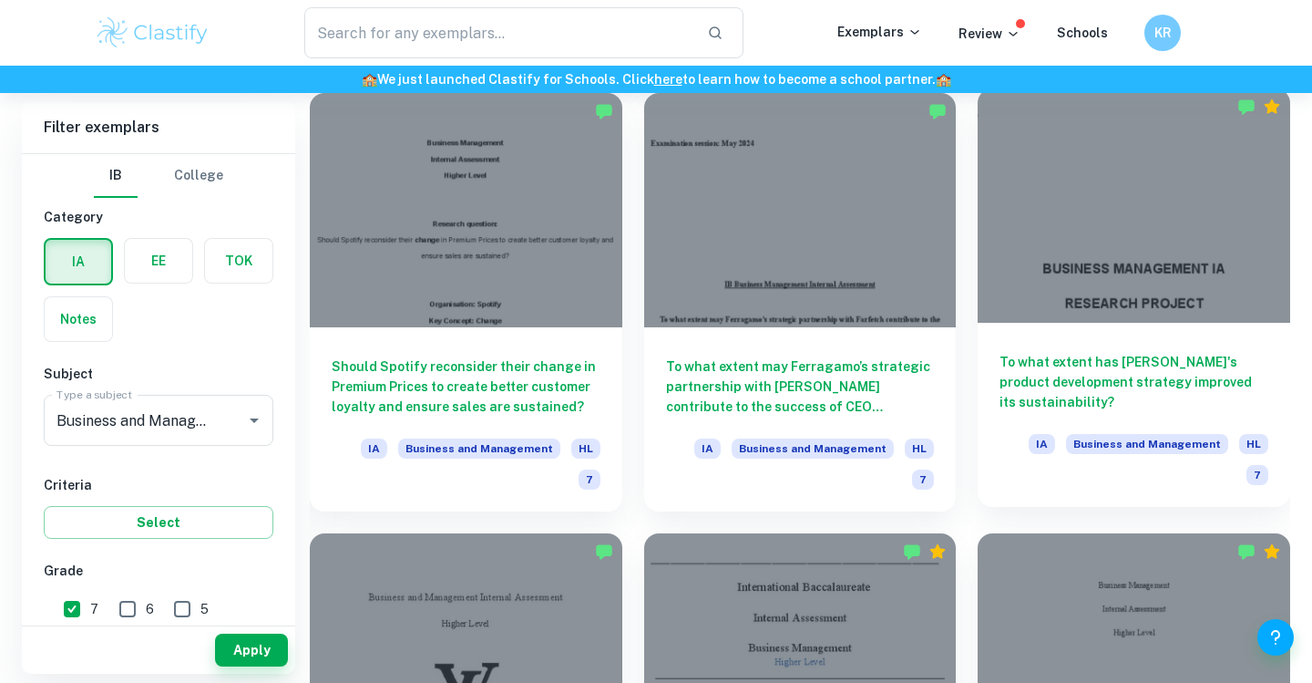
scroll to position [1380, 0]
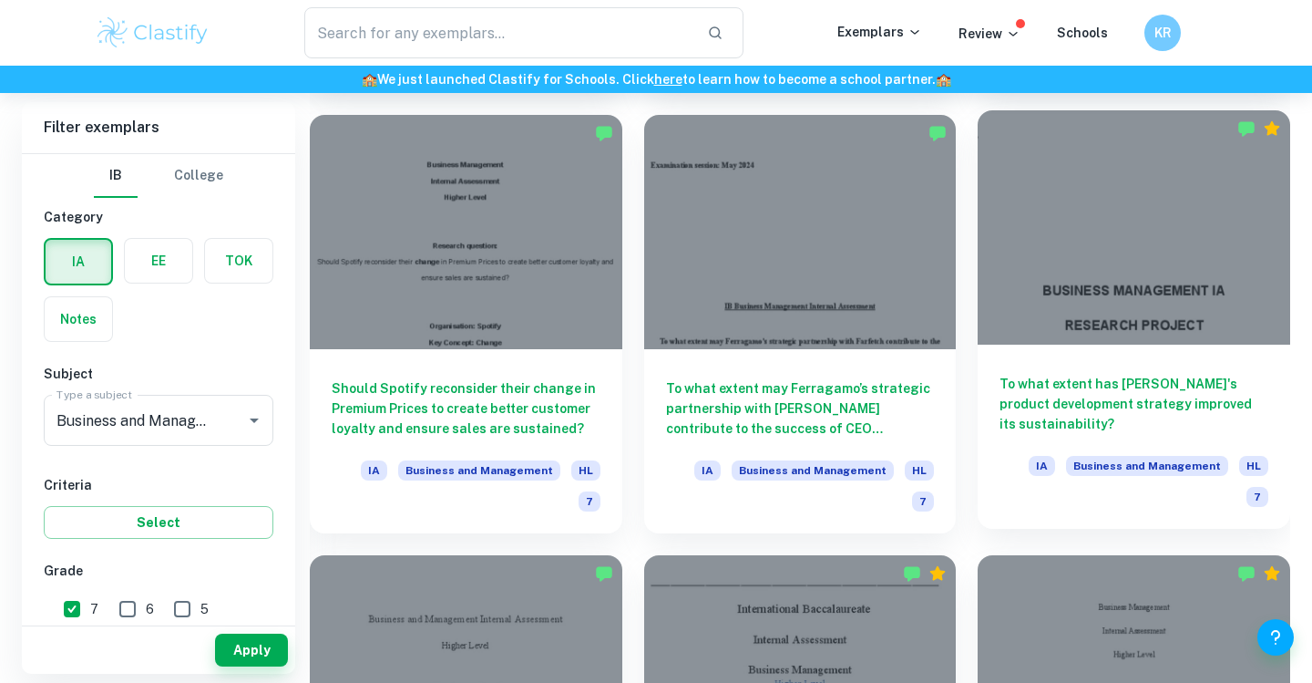
click at [1104, 241] on div at bounding box center [1134, 227] width 313 height 234
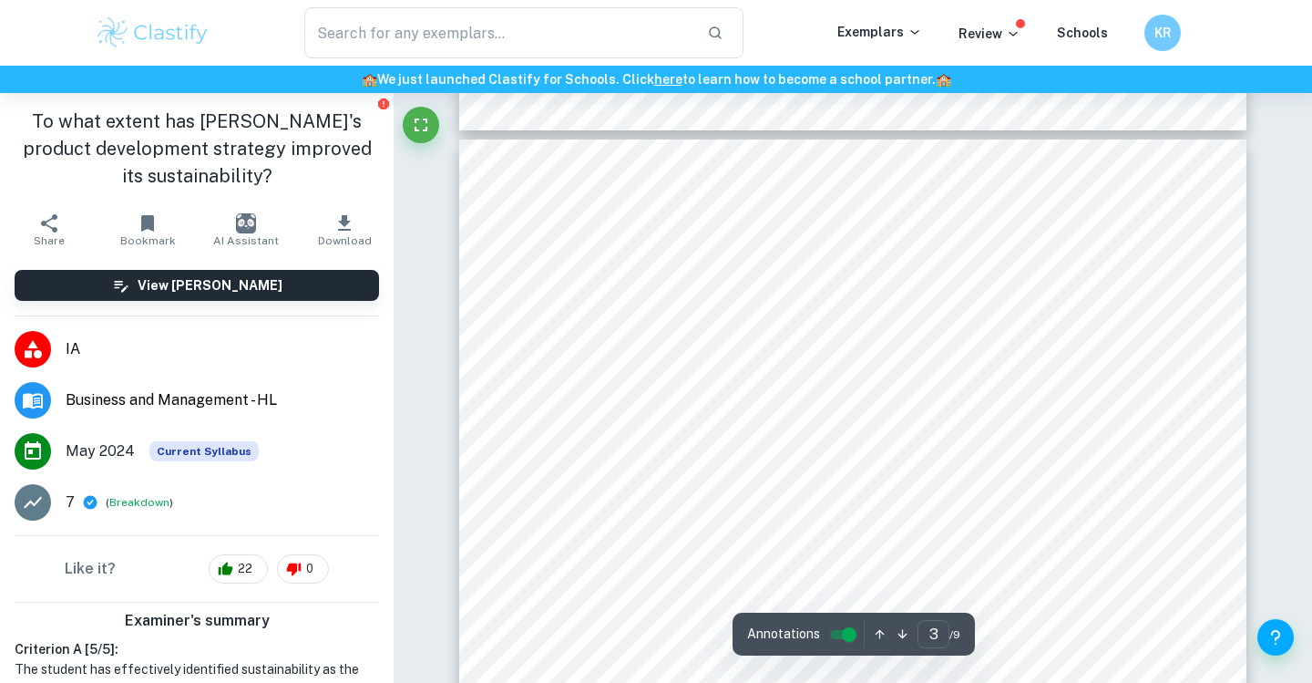
scroll to position [2378, 0]
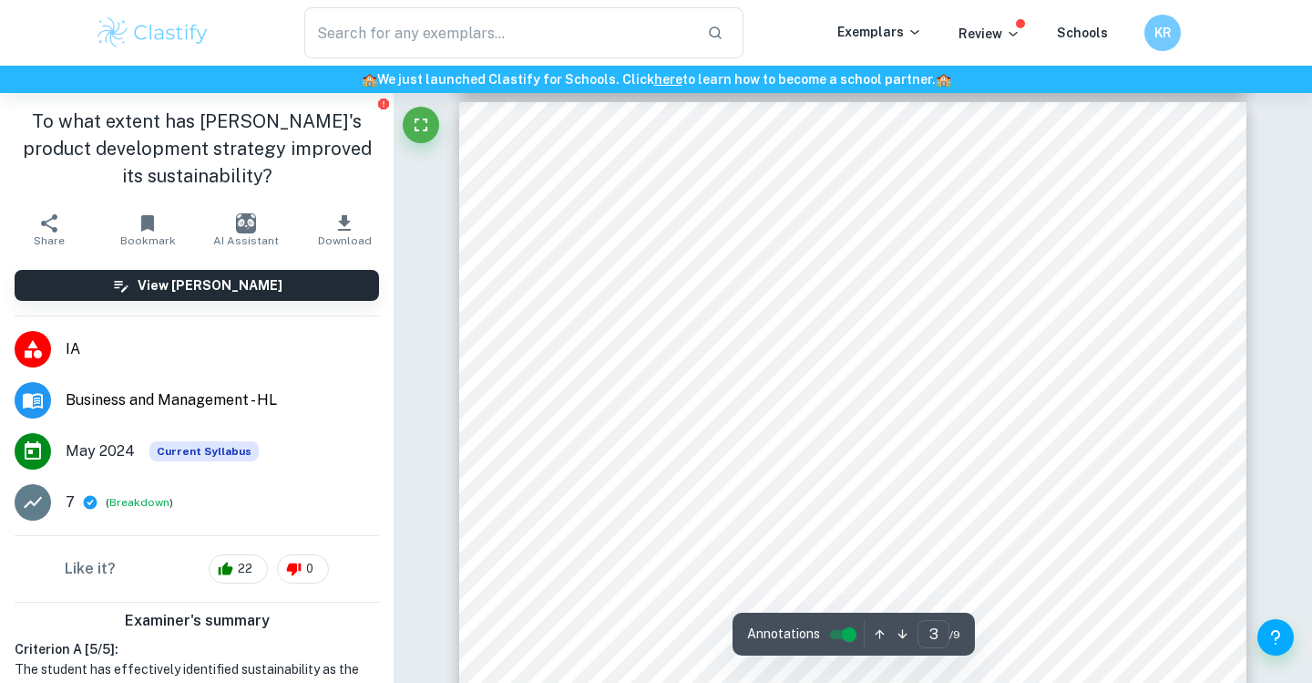
click at [693, 359] on div "krq407 Introduction: Zara, a Spanish fast fashion retailer, is one of the world…" at bounding box center [852, 658] width 787 height 1113
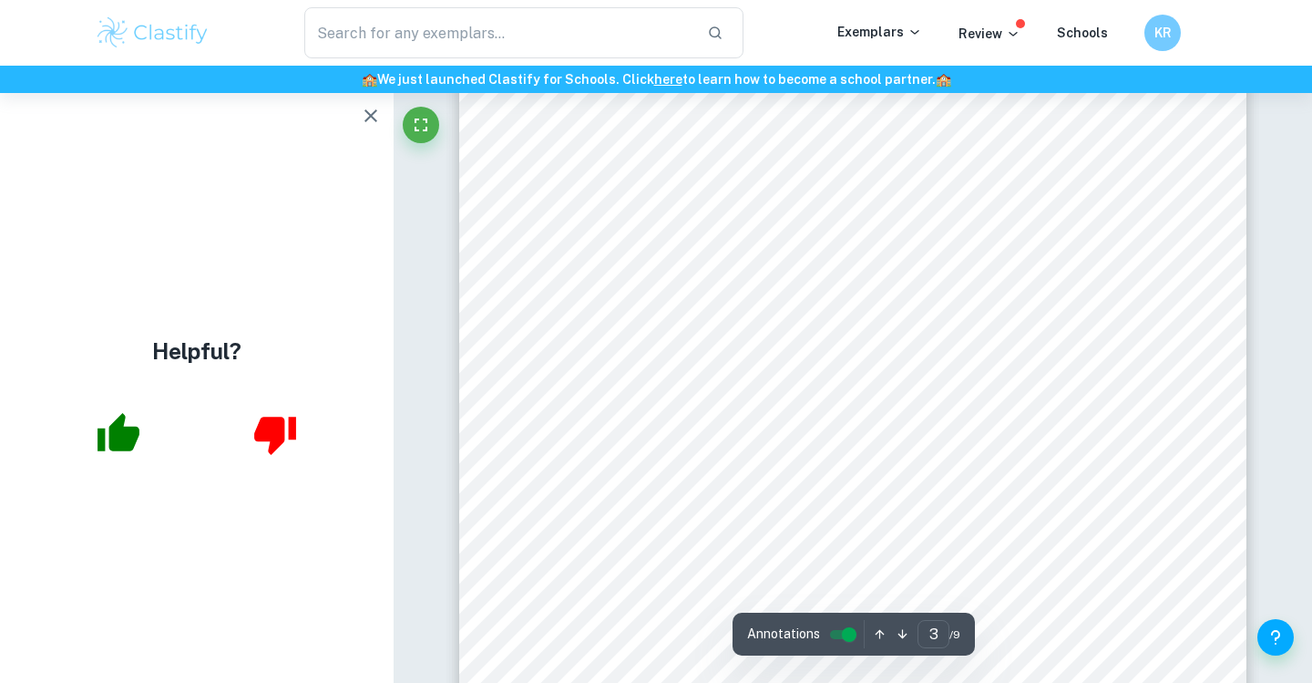
scroll to position [2659, 0]
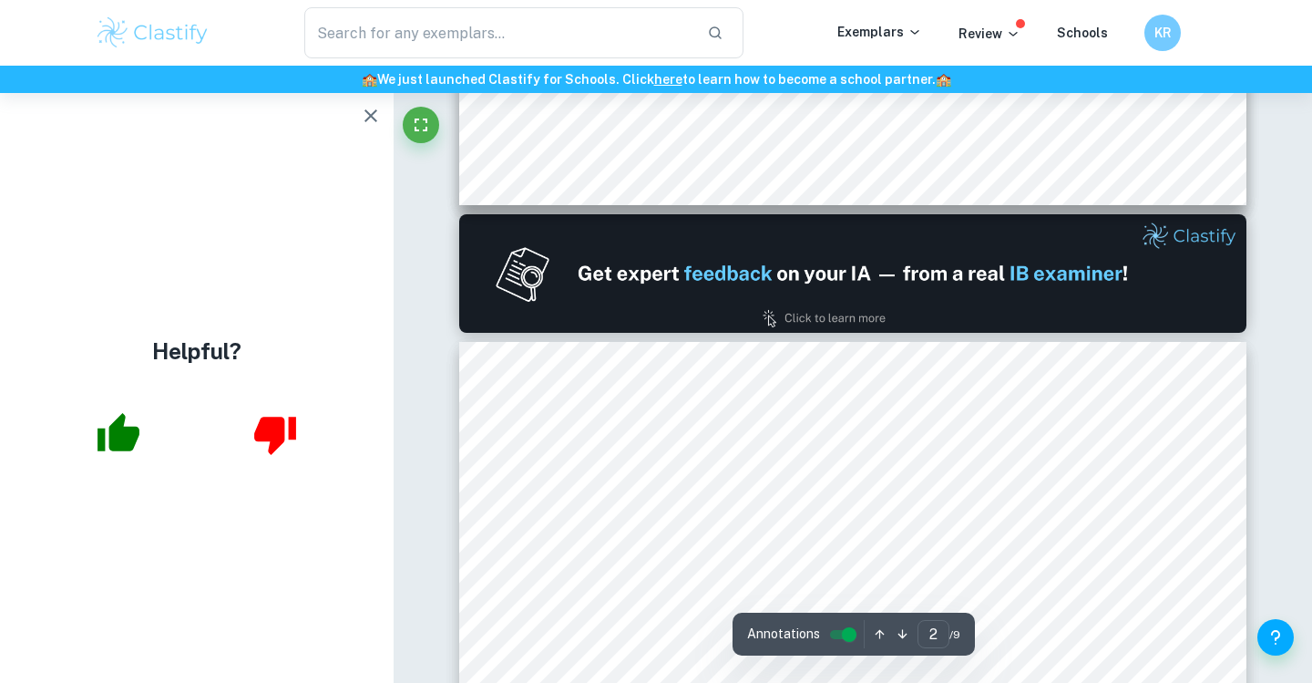
type input "1"
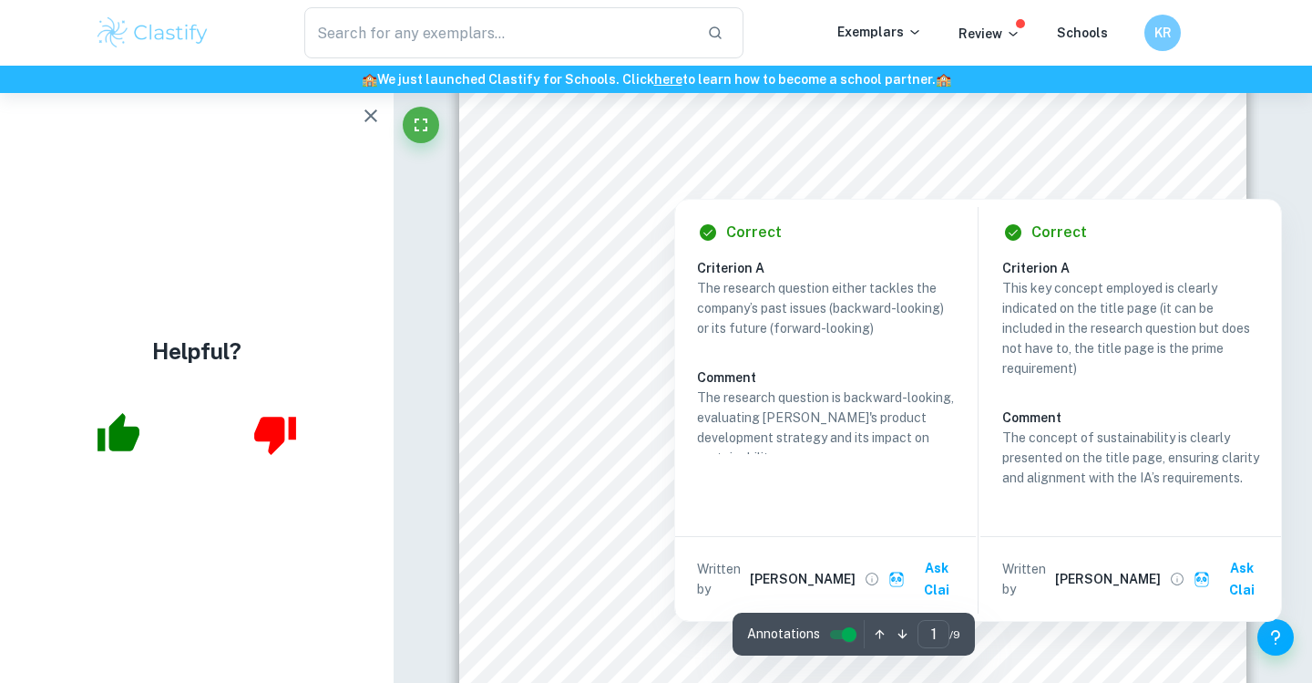
scroll to position [0, 0]
